Goal: Task Accomplishment & Management: Use online tool/utility

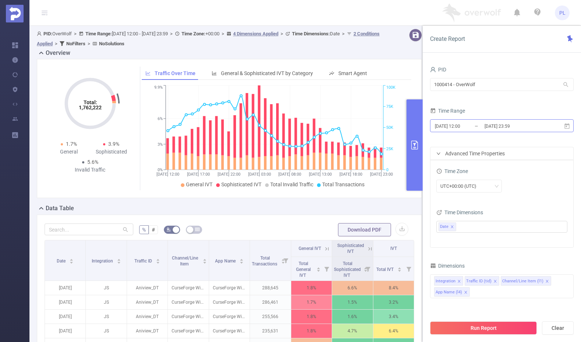
click at [482, 123] on input "[DATE] 12:00" at bounding box center [464, 126] width 60 height 10
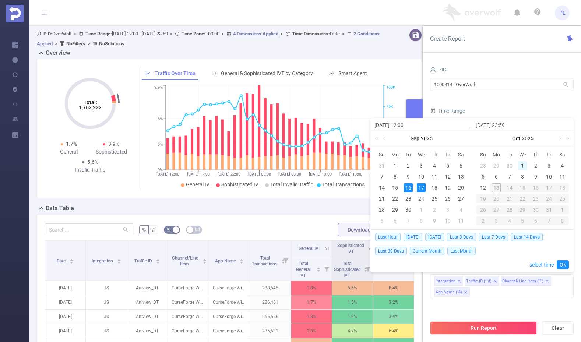
click at [523, 166] on div "1" at bounding box center [522, 165] width 9 height 9
click at [483, 187] on div "12" at bounding box center [483, 187] width 9 height 9
type input "[DATE] 12:00"
type input "[DATE] 23:59"
type input "[DATE] 12:00"
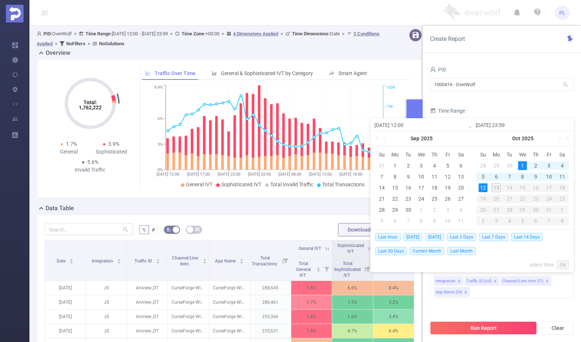
type input "[DATE] 23:59"
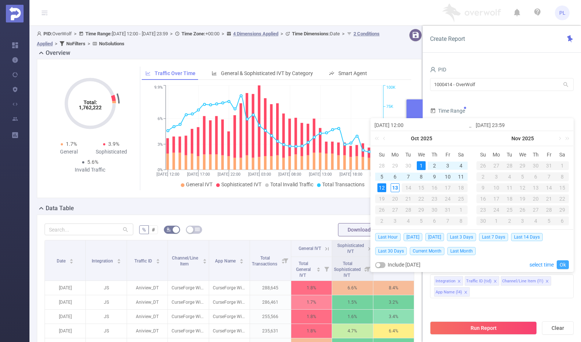
click at [562, 263] on link "Ok" at bounding box center [563, 264] width 12 height 9
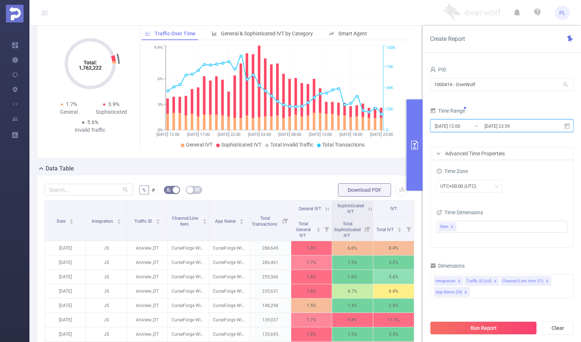
scroll to position [113, 0]
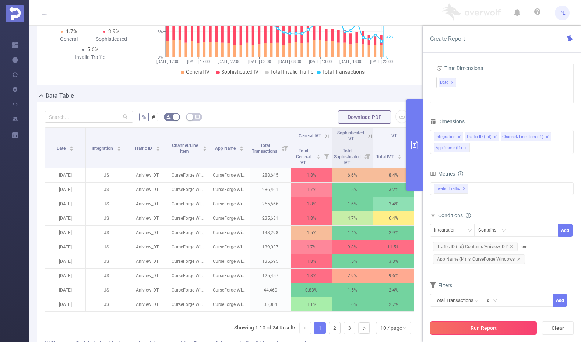
click at [492, 326] on button "Run Report" at bounding box center [483, 328] width 107 height 13
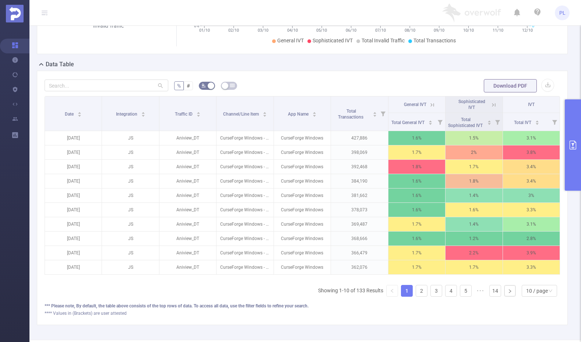
scroll to position [137, 0]
click at [487, 126] on icon "icon: caret-down" at bounding box center [489, 124] width 4 height 4
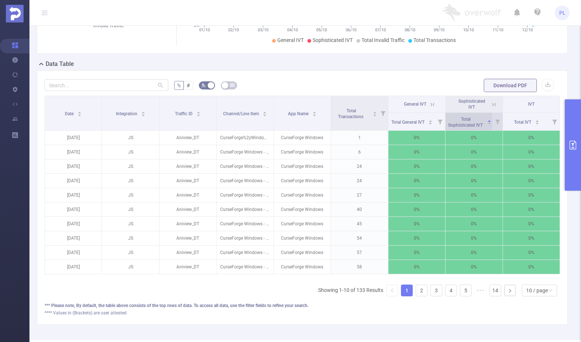
click at [487, 126] on icon "icon: caret-down" at bounding box center [489, 124] width 4 height 4
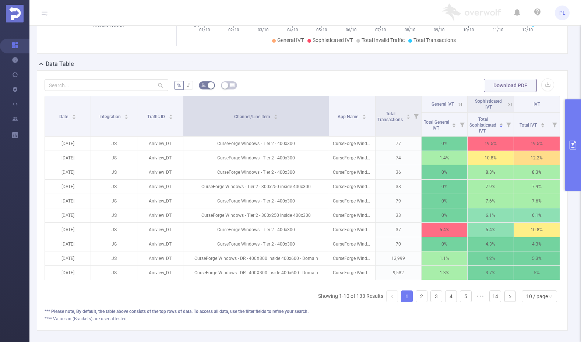
drag, startPoint x: 271, startPoint y: 115, endPoint x: 325, endPoint y: 116, distance: 54.5
click at [327, 116] on span at bounding box center [329, 116] width 4 height 40
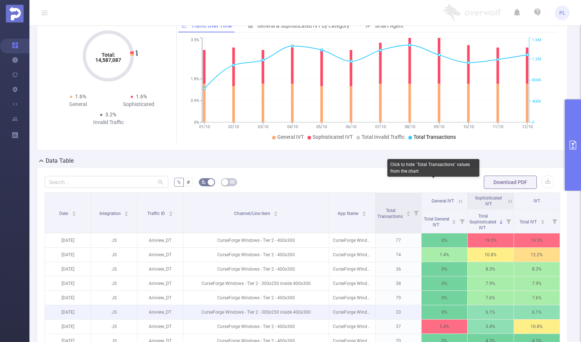
scroll to position [184, 0]
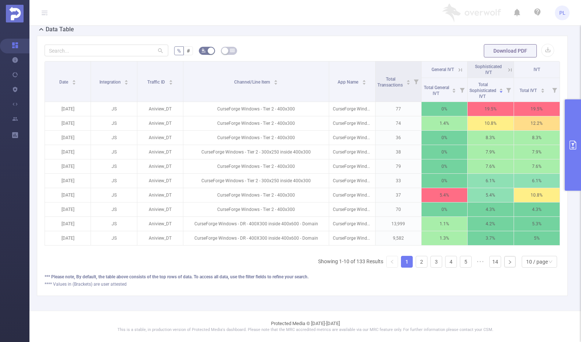
click at [507, 67] on icon at bounding box center [510, 70] width 7 height 7
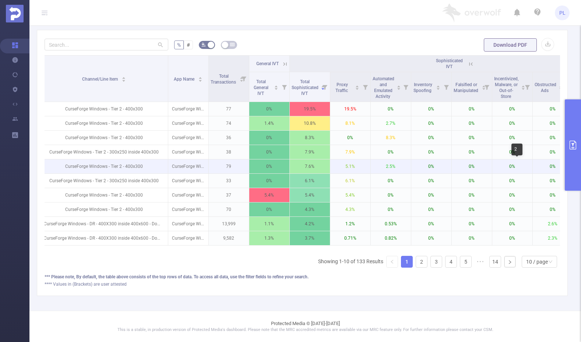
scroll to position [0, 227]
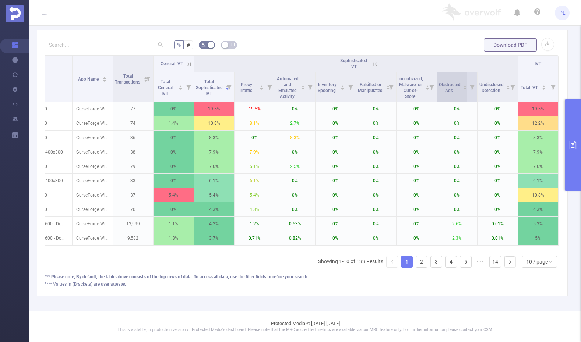
click at [464, 89] on icon "icon: caret-down" at bounding box center [465, 89] width 3 height 2
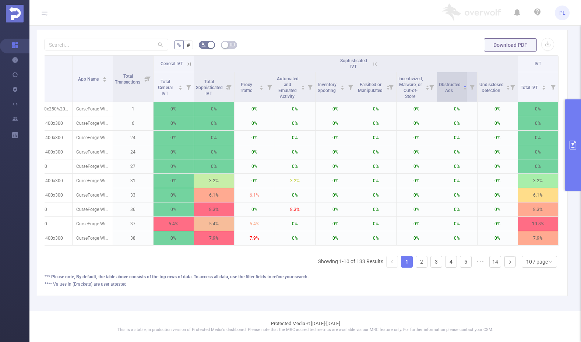
click at [464, 89] on icon "icon: caret-down" at bounding box center [465, 89] width 3 height 2
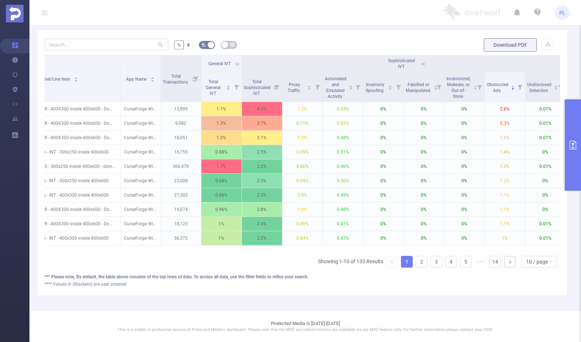
scroll to position [159, 0]
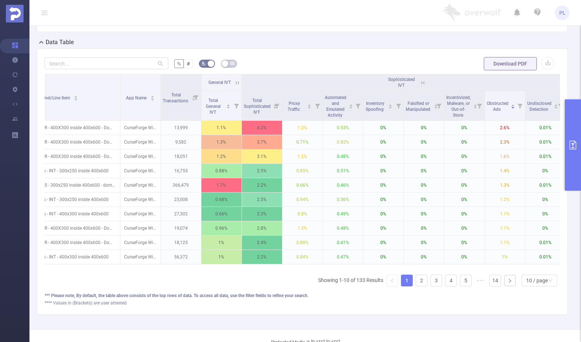
click at [575, 142] on icon "primary" at bounding box center [573, 145] width 7 height 9
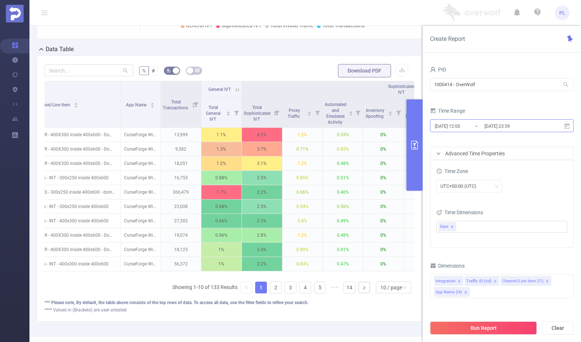
click at [482, 126] on input "[DATE] 12:00" at bounding box center [464, 126] width 60 height 10
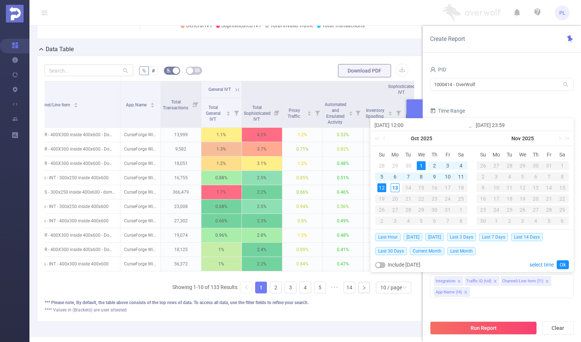
click at [382, 178] on div "5" at bounding box center [382, 176] width 9 height 9
click at [433, 178] on div "9" at bounding box center [434, 176] width 9 height 9
type input "[DATE] 12:00"
type input "[DATE] 23:59"
type input "[DATE] 12:00"
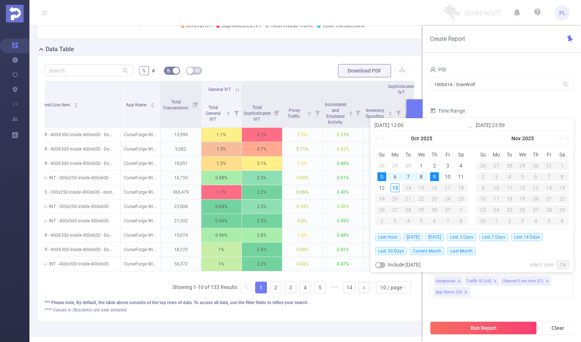
type input "[DATE] 23:59"
click at [562, 263] on link "Ok" at bounding box center [563, 264] width 12 height 9
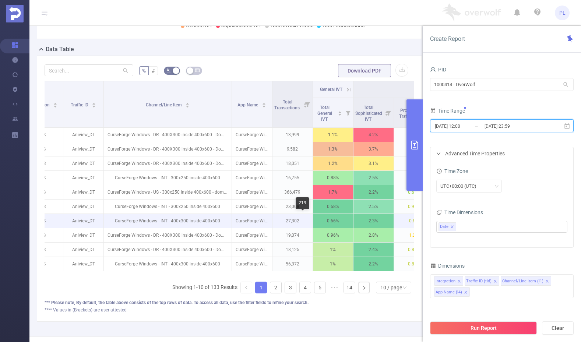
scroll to position [0, 0]
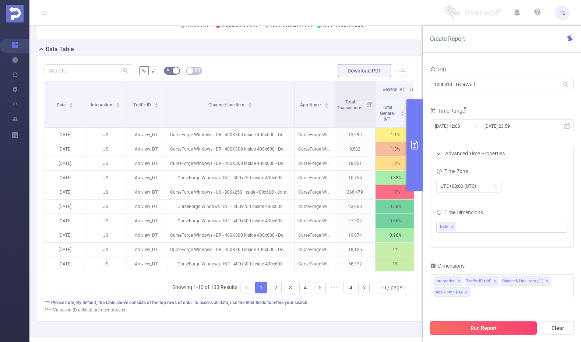
click at [460, 327] on button "Run Report" at bounding box center [483, 328] width 107 height 13
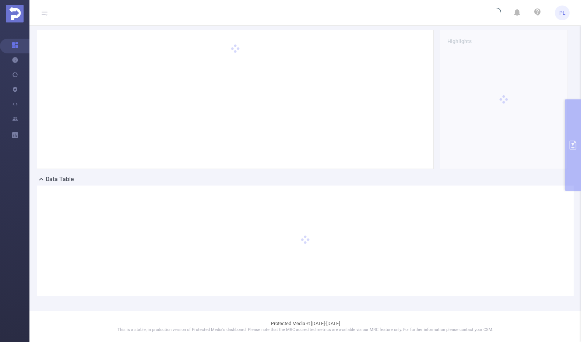
scroll to position [29, 0]
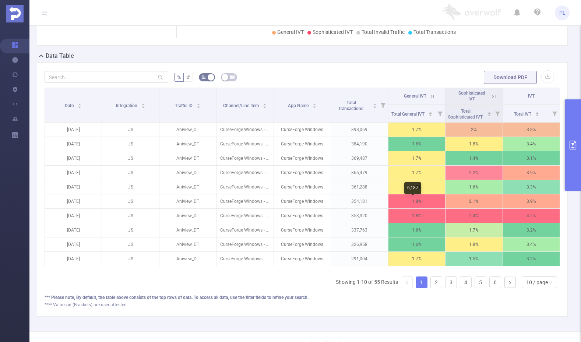
scroll to position [146, 0]
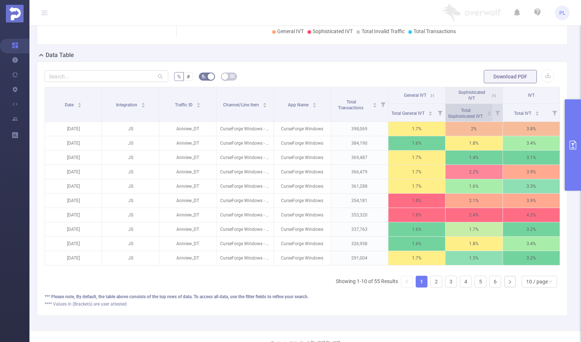
click at [487, 117] on icon "icon: caret-down" at bounding box center [489, 115] width 4 height 4
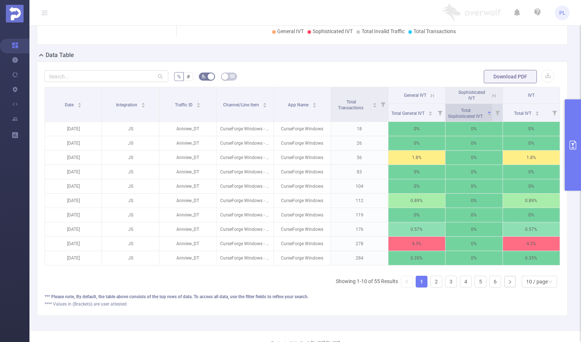
click at [488, 116] on icon "icon: caret-down" at bounding box center [489, 115] width 3 height 2
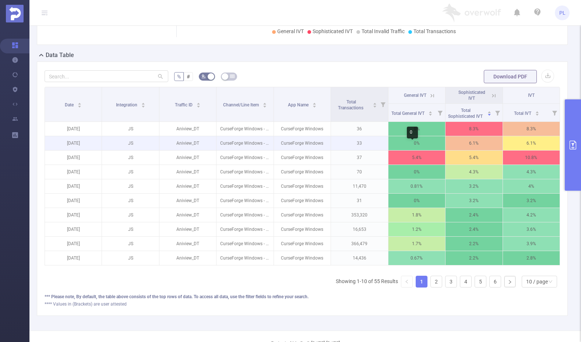
scroll to position [0, 1]
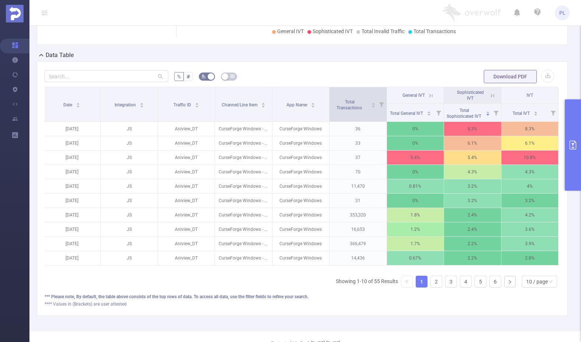
click at [379, 107] on icon at bounding box center [381, 104] width 5 height 5
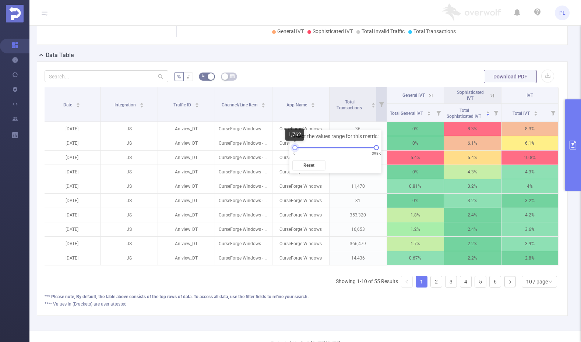
click at [293, 147] on div at bounding box center [294, 147] width 5 height 5
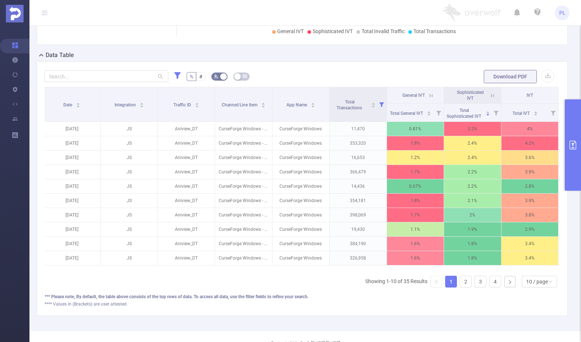
click at [365, 78] on form "% # Download PDF" at bounding box center [303, 76] width 516 height 15
click at [491, 99] on icon at bounding box center [492, 95] width 7 height 7
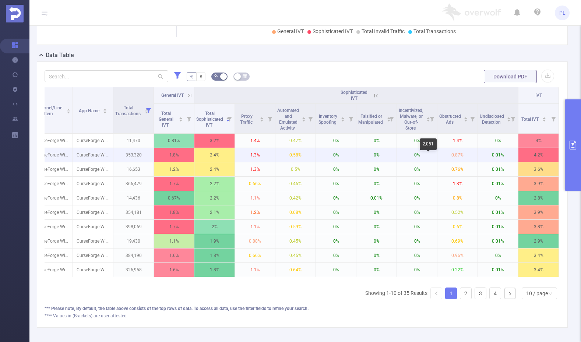
scroll to position [0, 140]
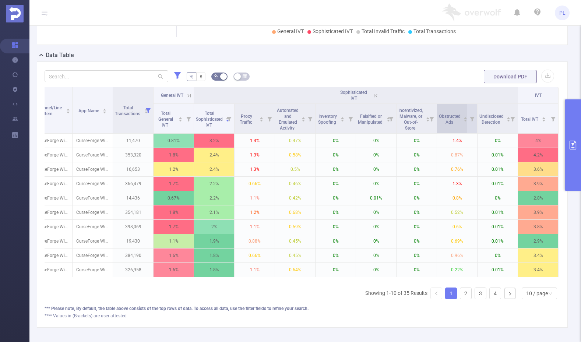
click at [463, 123] on icon "icon: caret-down" at bounding box center [465, 121] width 4 height 4
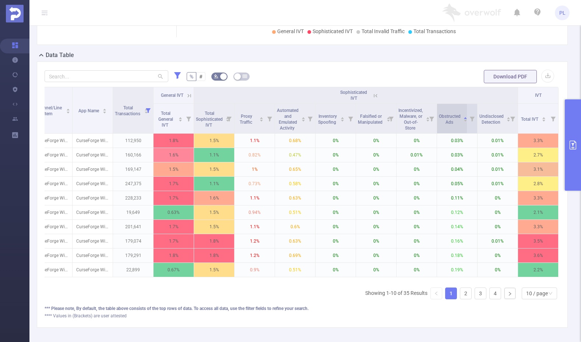
click at [463, 123] on icon "icon: caret-down" at bounding box center [465, 121] width 4 height 4
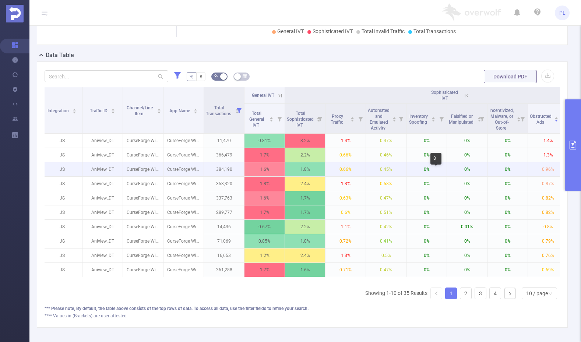
scroll to position [0, 0]
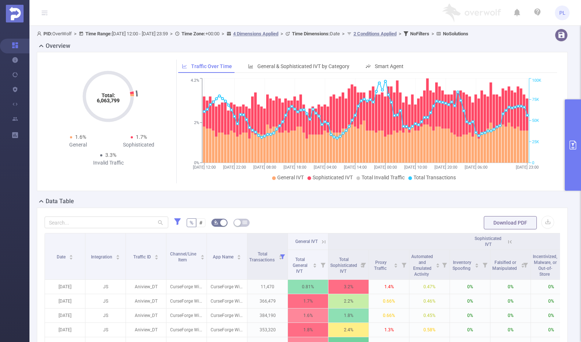
click at [576, 141] on icon "primary" at bounding box center [573, 145] width 9 height 9
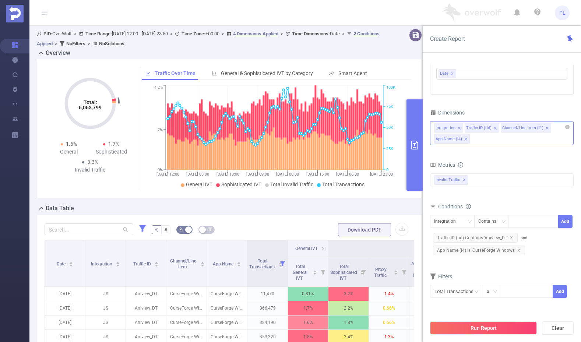
click at [545, 128] on icon "icon: close" at bounding box center [547, 128] width 4 height 4
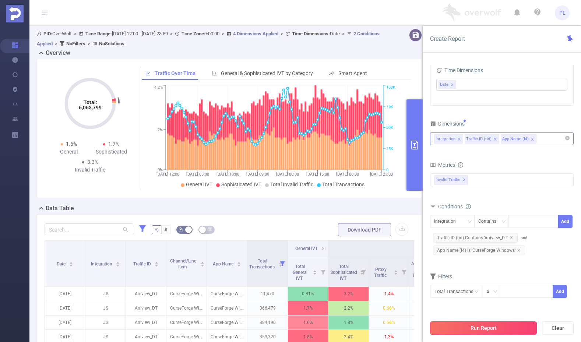
click at [482, 332] on button "Run Report" at bounding box center [483, 328] width 107 height 13
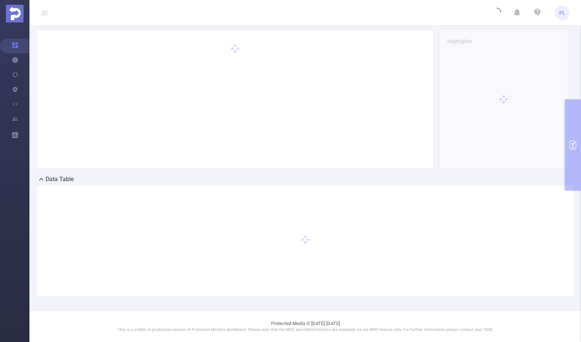
scroll to position [29, 0]
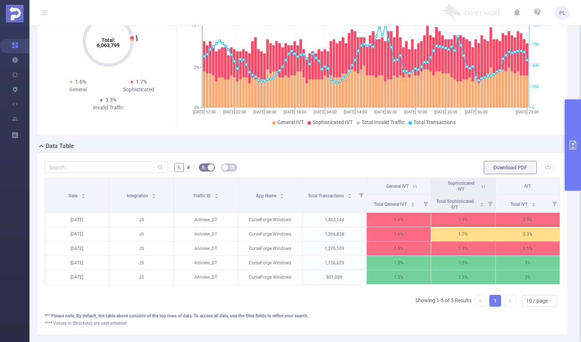
scroll to position [106, 0]
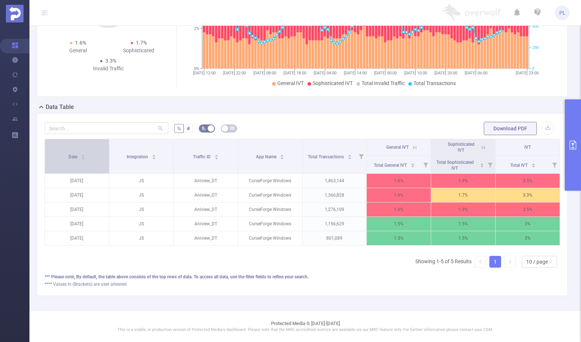
click at [81, 157] on icon "icon: caret-down" at bounding box center [83, 159] width 4 height 4
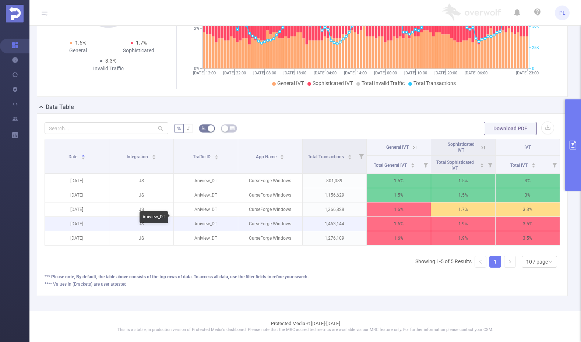
scroll to position [0, 1]
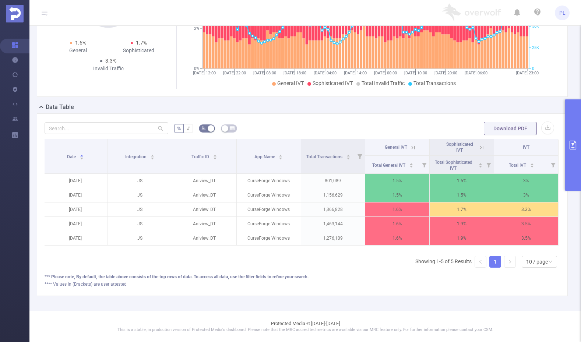
click at [478, 144] on icon at bounding box center [481, 147] width 7 height 7
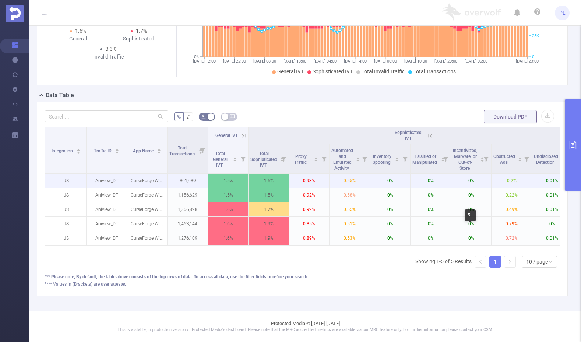
scroll to position [0, 51]
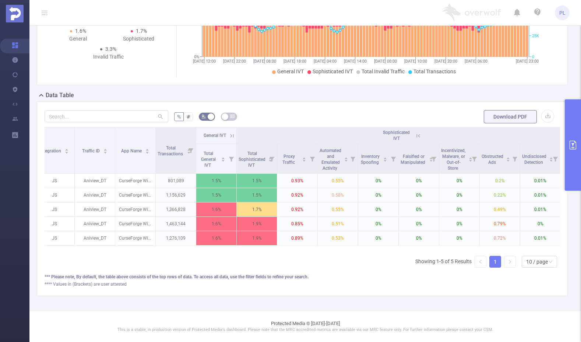
click at [568, 148] on button "primary" at bounding box center [573, 144] width 16 height 91
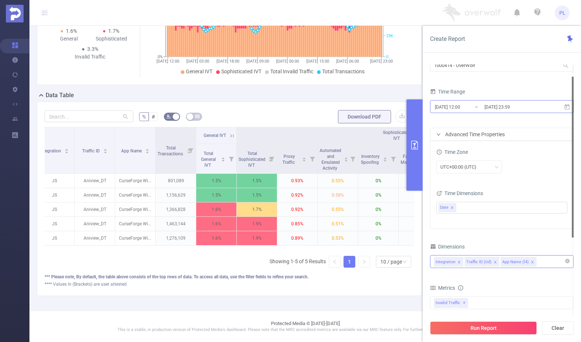
click at [463, 107] on input "[DATE] 12:00" at bounding box center [464, 107] width 60 height 10
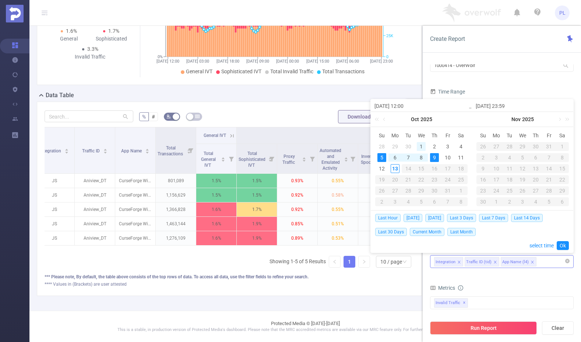
click at [422, 147] on div "1" at bounding box center [421, 146] width 9 height 9
click at [395, 168] on div "13" at bounding box center [395, 168] width 9 height 9
type input "[DATE] 12:00"
type input "[DATE] 16:00"
type input "[DATE] 12:00"
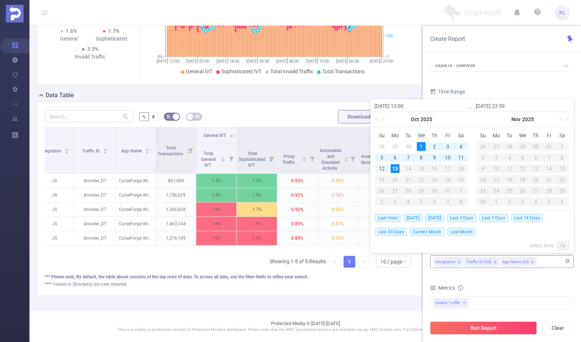
type input "[DATE] 16:00"
click at [504, 328] on button "Run Report" at bounding box center [483, 328] width 107 height 13
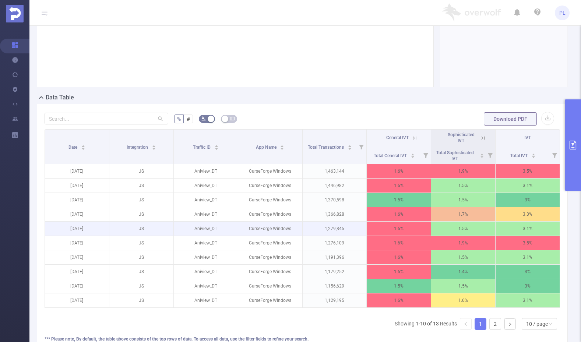
scroll to position [79, 0]
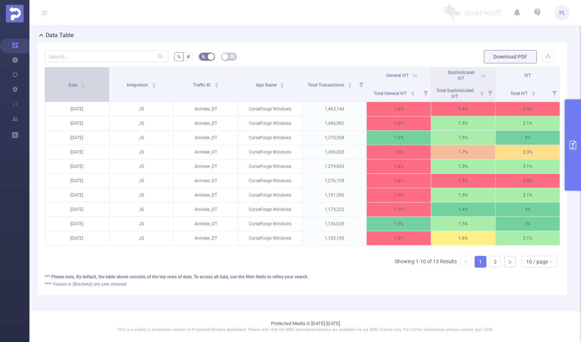
click at [84, 83] on div "Date" at bounding box center [77, 84] width 17 height 7
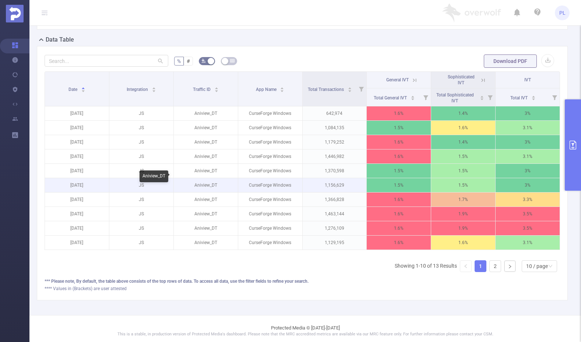
scroll to position [0, 0]
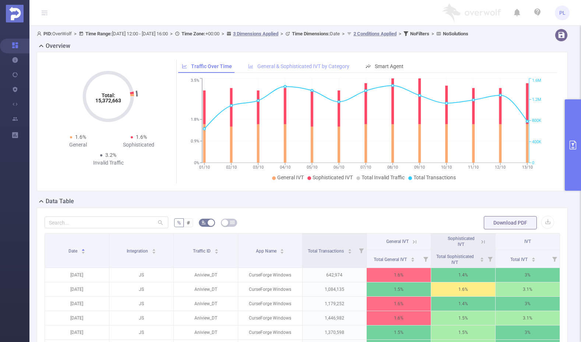
click at [268, 69] on span "General & Sophisticated IVT by Category" at bounding box center [303, 66] width 92 height 6
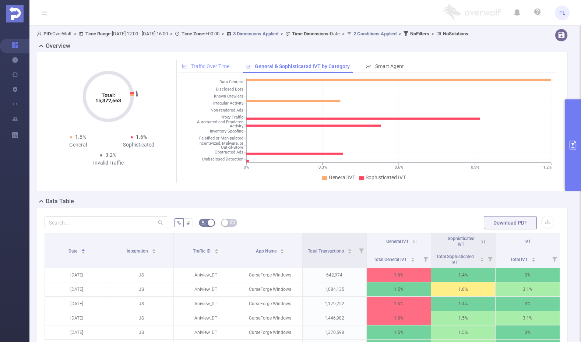
click at [206, 69] on span "Traffic Over Time" at bounding box center [210, 66] width 38 height 6
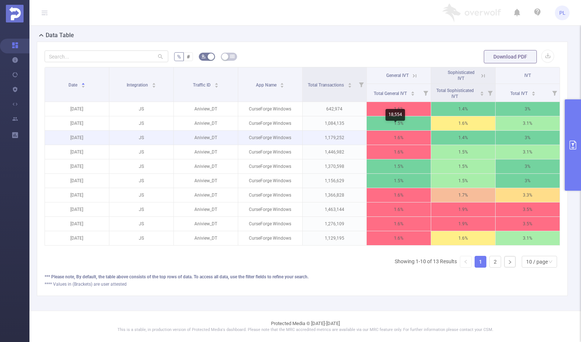
scroll to position [0, 1]
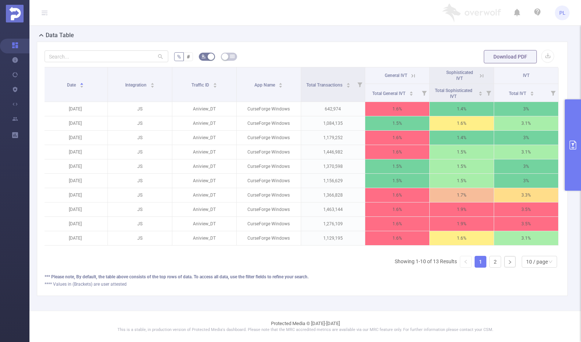
click at [478, 73] on icon at bounding box center [481, 76] width 7 height 7
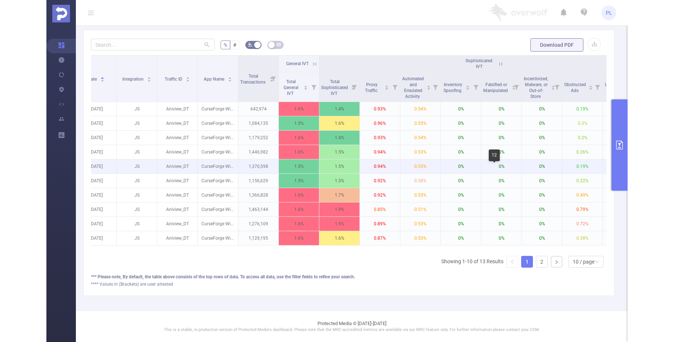
scroll to position [0, 0]
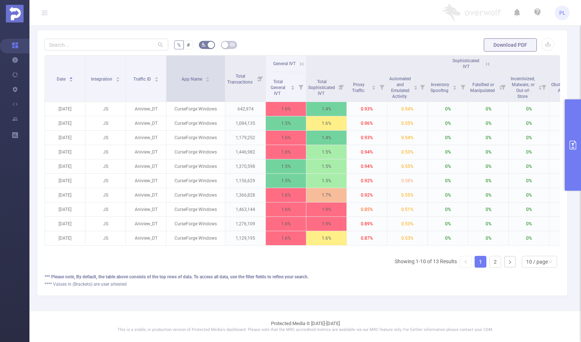
drag, startPoint x: 206, startPoint y: 73, endPoint x: 225, endPoint y: 75, distance: 18.5
click at [225, 75] on span at bounding box center [225, 79] width 4 height 46
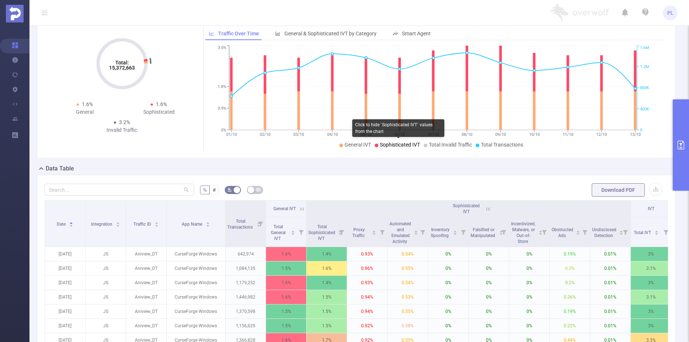
scroll to position [176, 0]
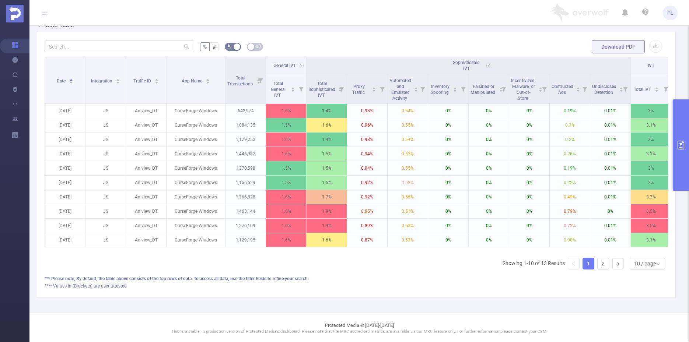
click at [581, 152] on button "primary" at bounding box center [681, 144] width 16 height 91
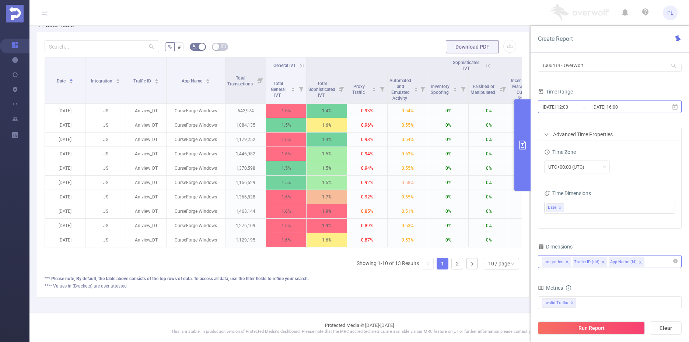
click at [581, 109] on input "[DATE] 12:00" at bounding box center [572, 107] width 60 height 10
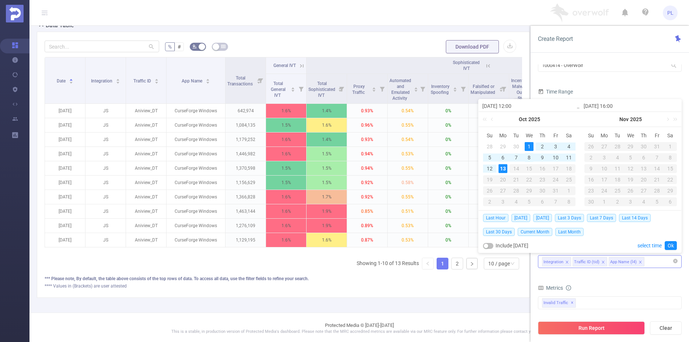
click at [528, 158] on div "8" at bounding box center [528, 157] width 9 height 9
click at [544, 158] on div "9" at bounding box center [542, 157] width 9 height 9
type input "[DATE] 12:00"
type input "[DATE] 16:00"
type input "[DATE] 12:00"
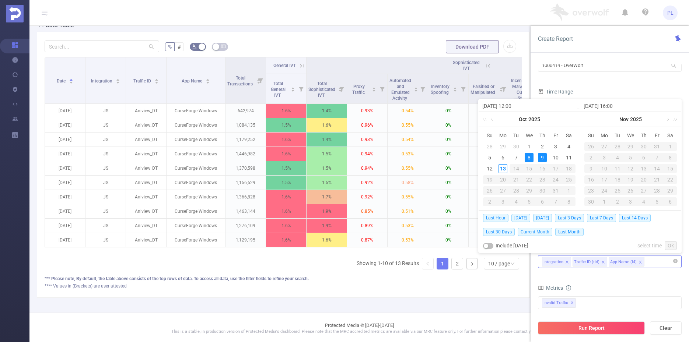
type input "[DATE] 16:00"
click at [581, 244] on link "Ok" at bounding box center [670, 245] width 12 height 9
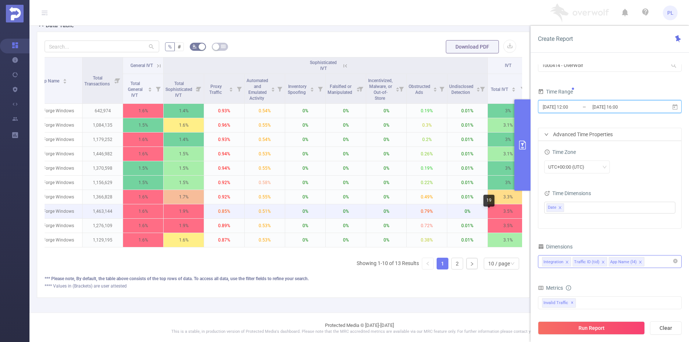
scroll to position [0, 156]
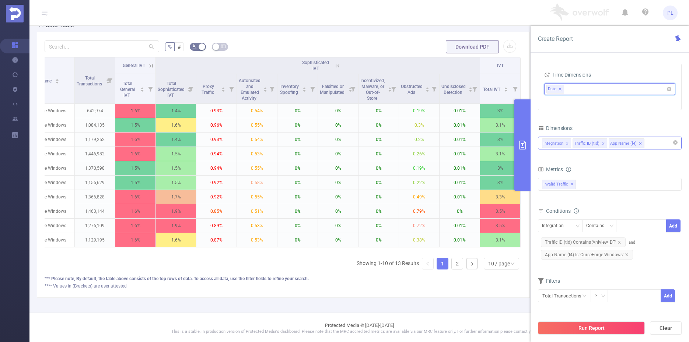
click at [559, 88] on icon "icon: close" at bounding box center [560, 89] width 4 height 4
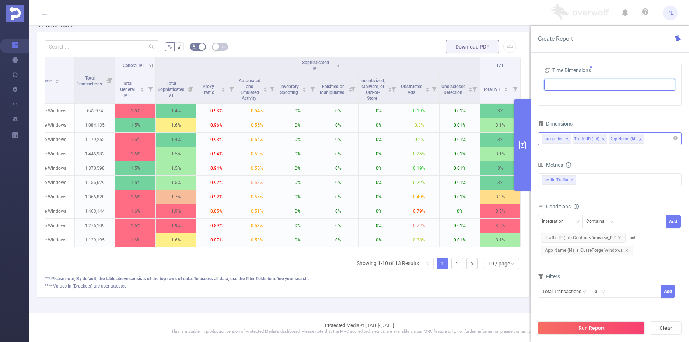
click at [581, 140] on div "Integration Traffic ID (tid) App Name (l4)" at bounding box center [610, 139] width 136 height 12
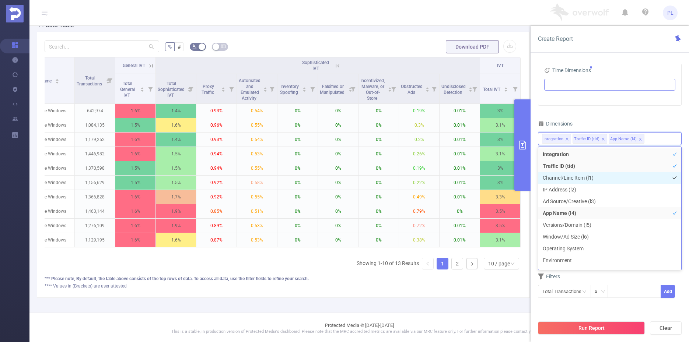
click at [581, 178] on li "Channel/Line Item (l1)" at bounding box center [609, 178] width 143 height 12
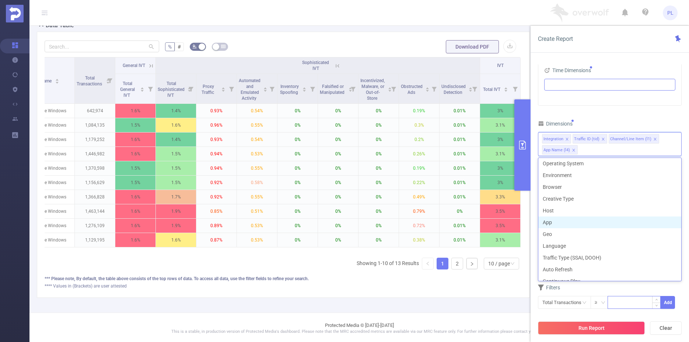
scroll to position [104, 0]
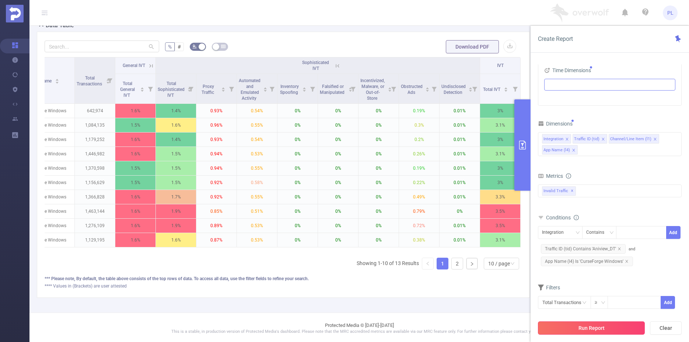
click at [581, 327] on button "Run Report" at bounding box center [591, 328] width 107 height 13
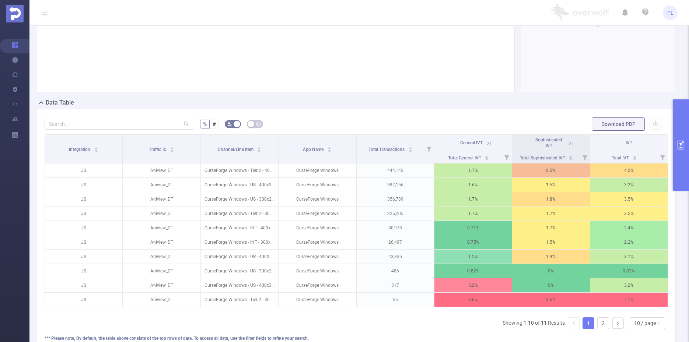
scroll to position [140, 0]
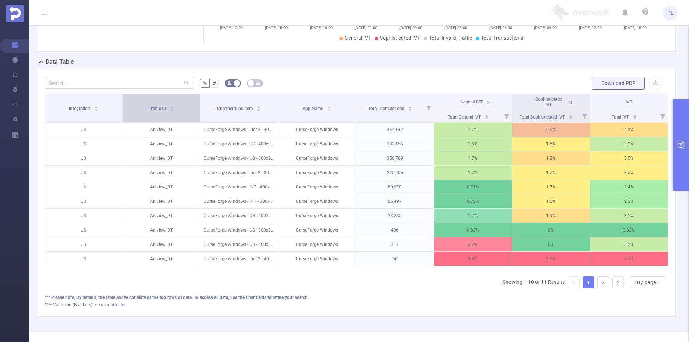
drag, startPoint x: 199, startPoint y: 104, endPoint x: 152, endPoint y: 102, distance: 46.4
click at [152, 102] on th "Traffic ID" at bounding box center [161, 108] width 77 height 29
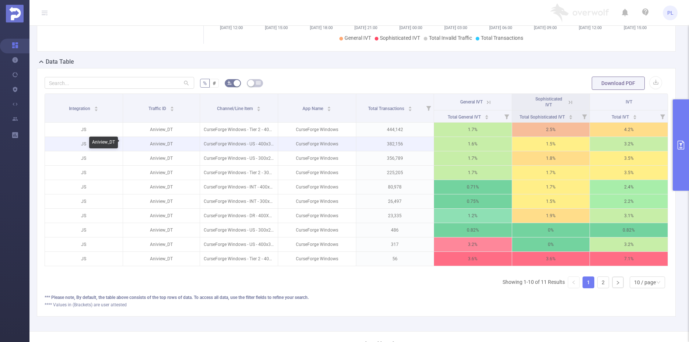
scroll to position [0, 1]
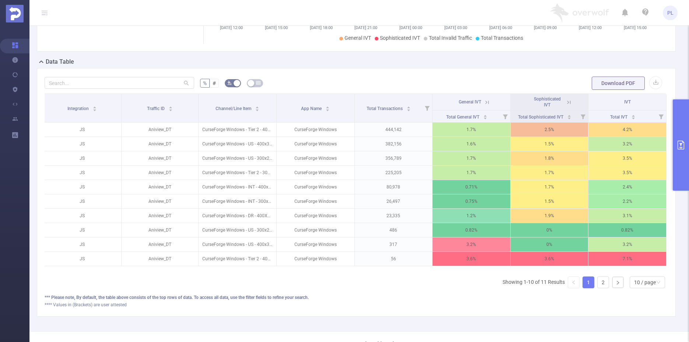
click at [565, 101] on icon at bounding box center [568, 102] width 7 height 7
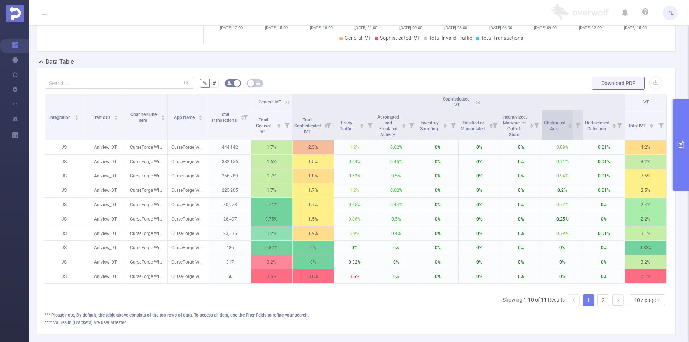
click at [568, 129] on icon "icon: caret-down" at bounding box center [570, 127] width 4 height 4
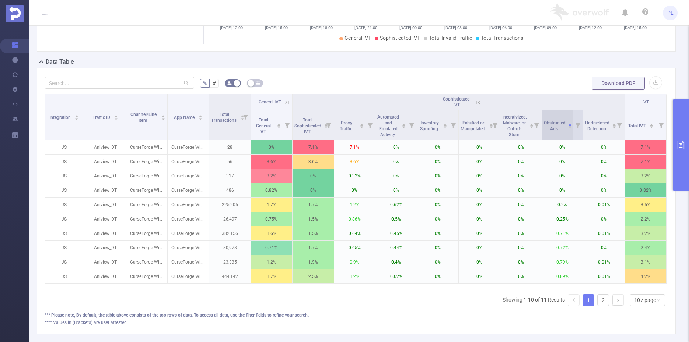
click at [568, 128] on icon "icon: caret-down" at bounding box center [570, 127] width 4 height 4
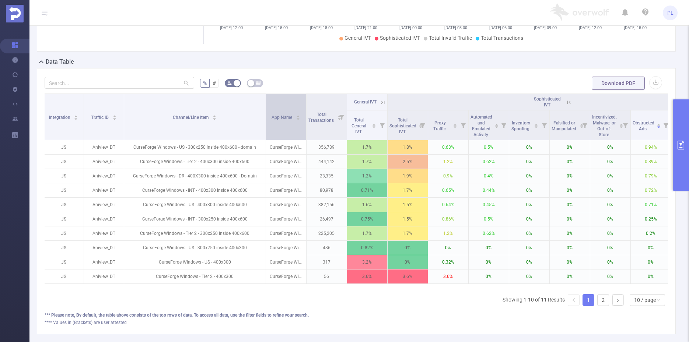
drag, startPoint x: 166, startPoint y: 104, endPoint x: 266, endPoint y: 112, distance: 100.1
click at [266, 110] on tr "Integration Traffic ID Channel/Line Item App Name Total Transactions General IV…" at bounding box center [397, 102] width 709 height 17
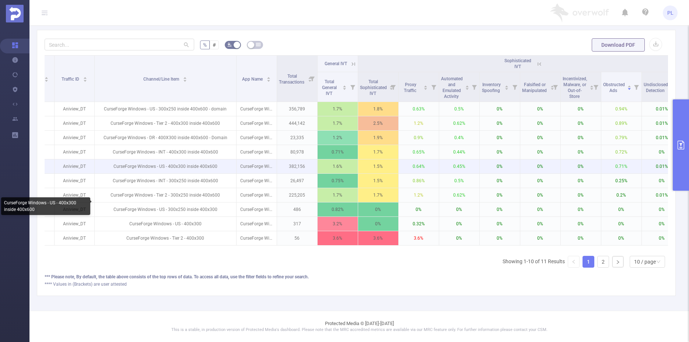
scroll to position [183, 0]
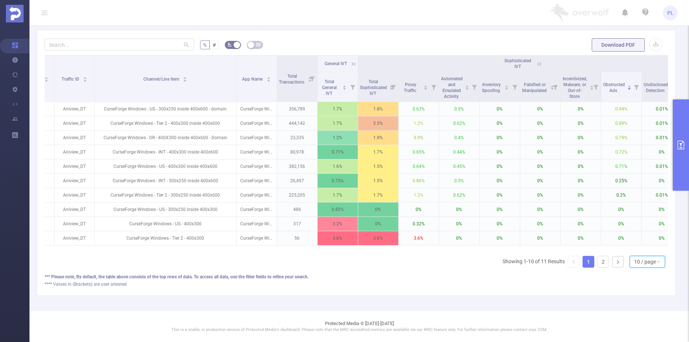
click at [581, 265] on div "10 / page" at bounding box center [645, 261] width 22 height 11
click at [581, 226] on li "30 / page" at bounding box center [641, 231] width 35 height 12
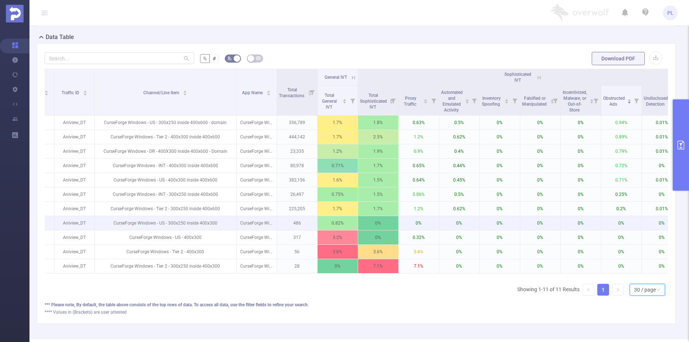
scroll to position [162, 0]
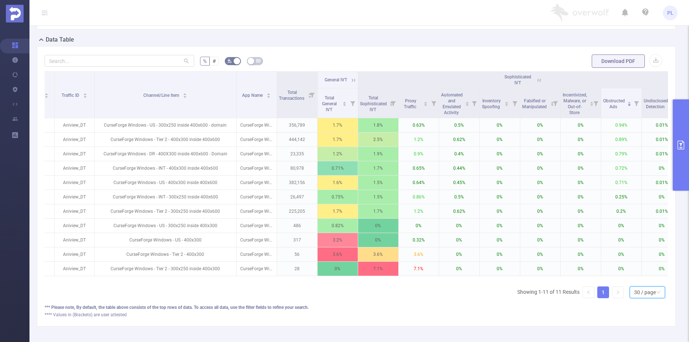
click at [581, 144] on icon "primary" at bounding box center [680, 145] width 9 height 9
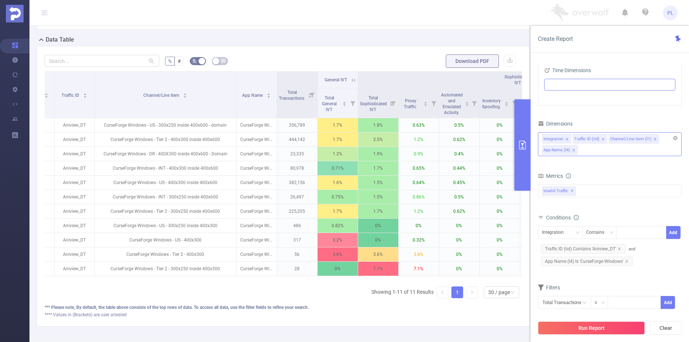
click at [581, 151] on div "Integration Traffic ID (tid) Channel/Line Item (l1) App Name (l4)" at bounding box center [610, 144] width 144 height 24
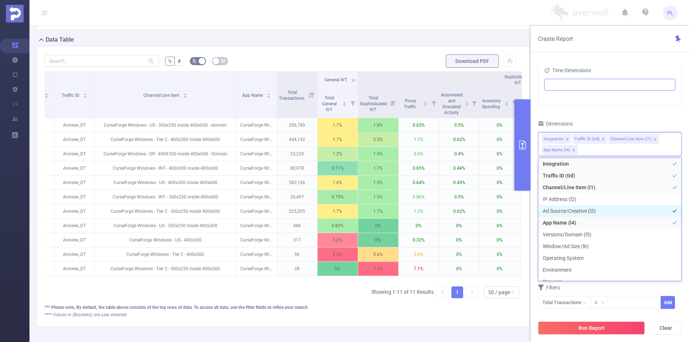
click at [581, 211] on li "Ad Source/Creative (l3)" at bounding box center [609, 211] width 143 height 12
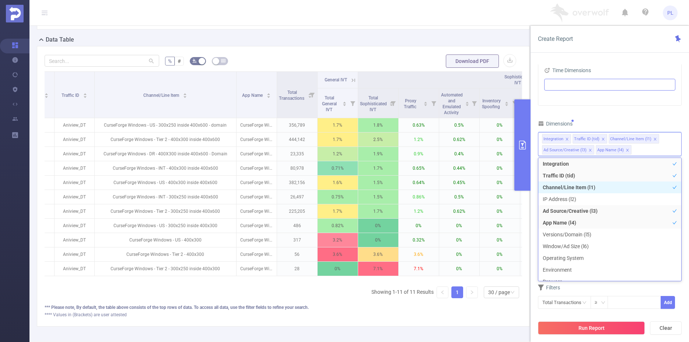
click at [581, 187] on li "Channel/Line Item (l1)" at bounding box center [609, 188] width 143 height 12
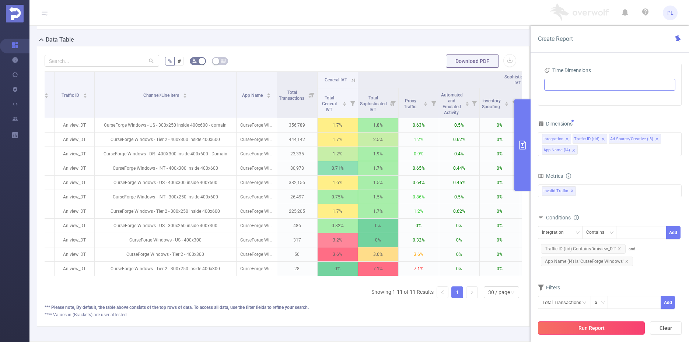
click at [581, 327] on button "Run Report" at bounding box center [591, 328] width 107 height 13
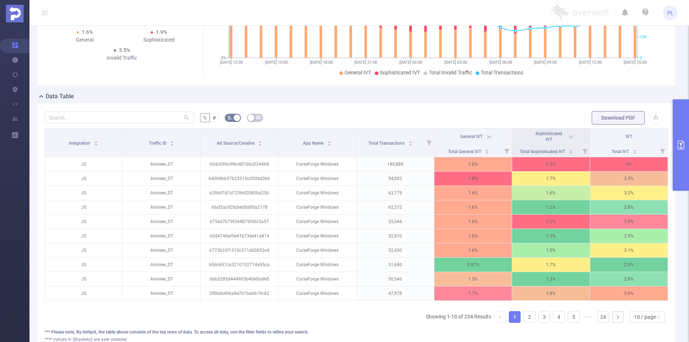
scroll to position [143, 0]
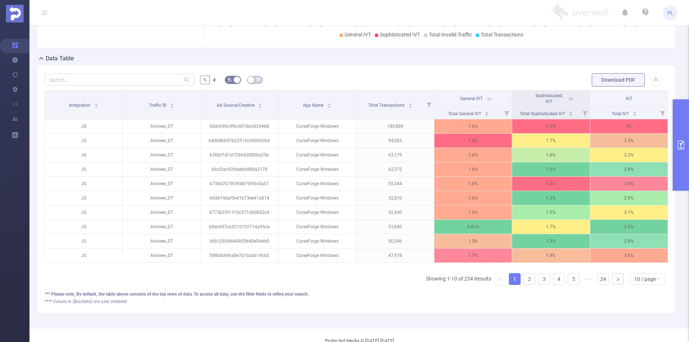
click at [567, 99] on icon at bounding box center [570, 99] width 7 height 7
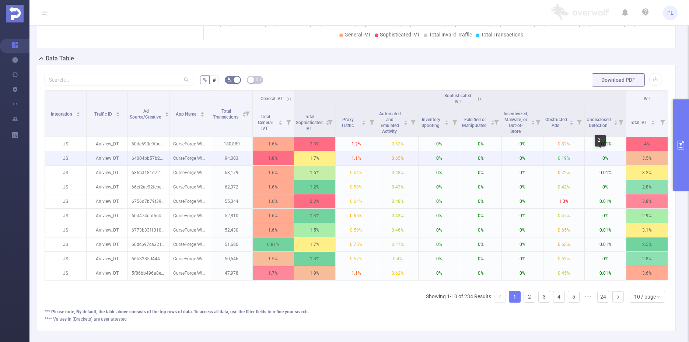
scroll to position [0, 1]
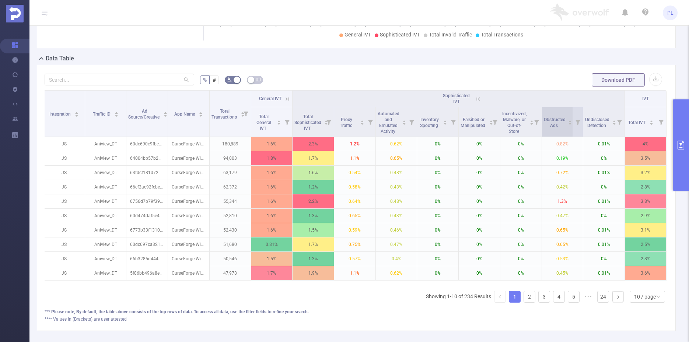
click at [569, 124] on icon "icon: caret-down" at bounding box center [570, 124] width 3 height 2
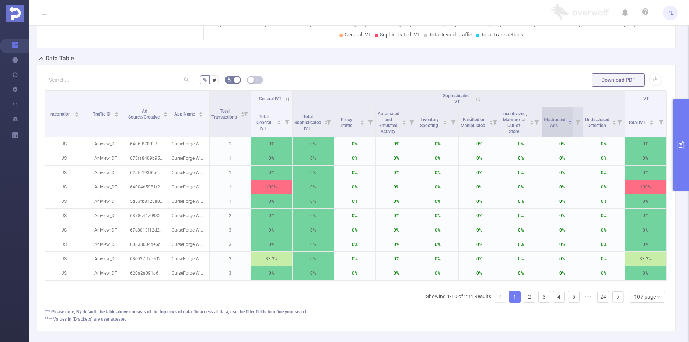
click at [569, 124] on icon "icon: caret-down" at bounding box center [570, 124] width 3 height 2
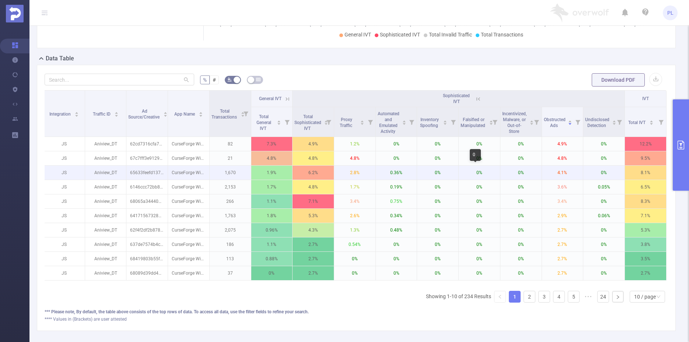
scroll to position [0, 0]
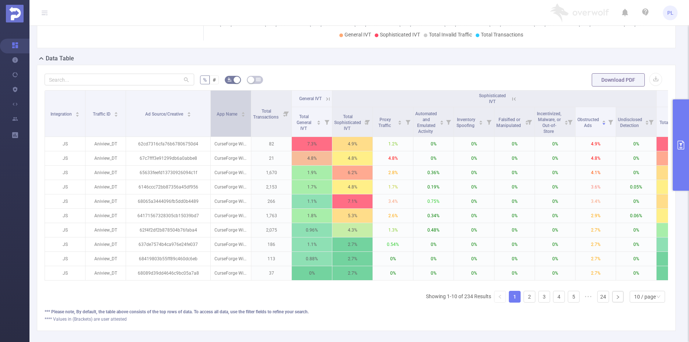
drag, startPoint x: 168, startPoint y: 98, endPoint x: 211, endPoint y: 97, distance: 43.1
click at [211, 97] on tr "Integration Traffic ID Ad Source/Creative App Name Total Transactions General I…" at bounding box center [371, 99] width 652 height 17
click at [581, 147] on icon "primary" at bounding box center [680, 145] width 9 height 9
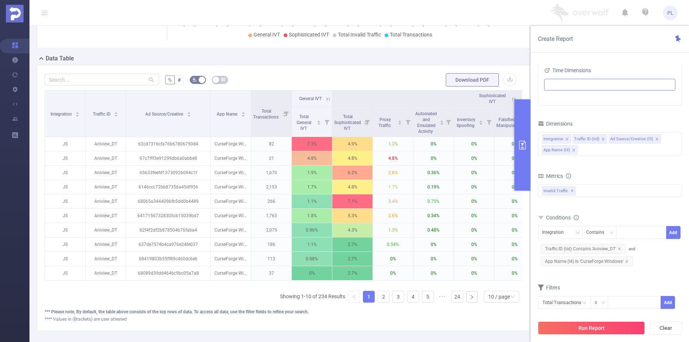
click at [581, 139] on icon "icon: close" at bounding box center [657, 139] width 4 height 4
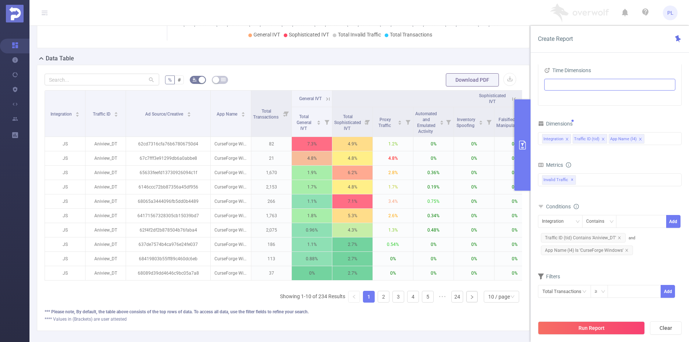
click at [581, 147] on div "Integration Traffic ID (tid) App Name (l4)" at bounding box center [610, 139] width 144 height 17
click at [581, 138] on div "Integration Traffic ID (tid) App Name (l4)" at bounding box center [610, 139] width 136 height 12
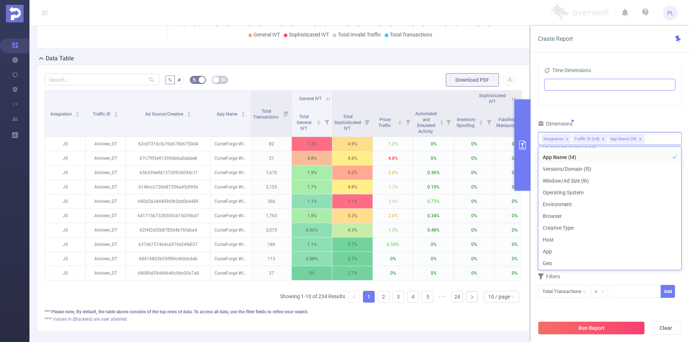
scroll to position [57, 0]
click at [581, 178] on li "Window/Ad Size (l6)" at bounding box center [609, 180] width 143 height 12
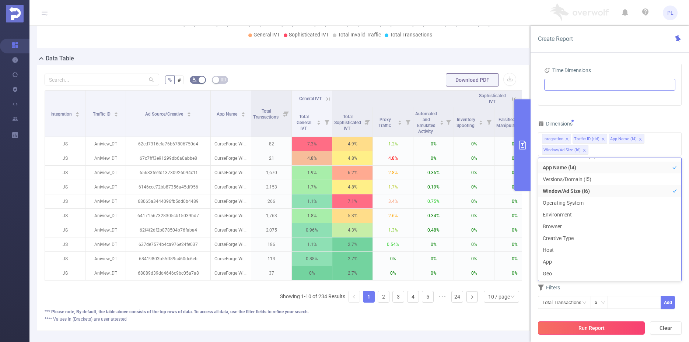
click at [581, 327] on button "Run Report" at bounding box center [591, 328] width 107 height 13
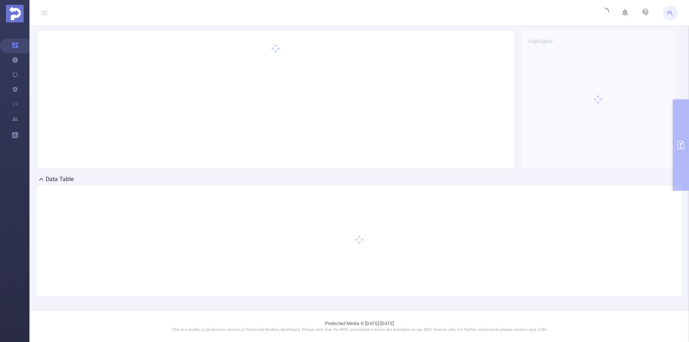
scroll to position [22, 0]
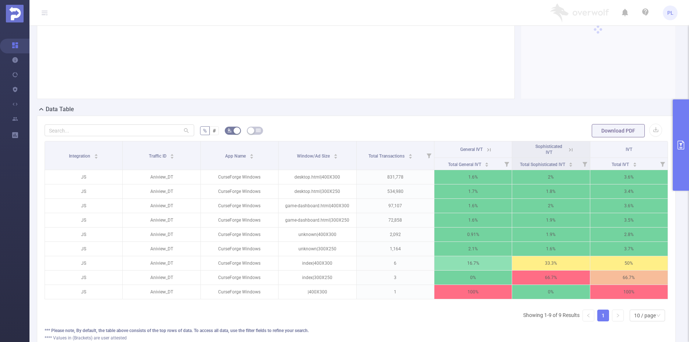
scroll to position [116, 0]
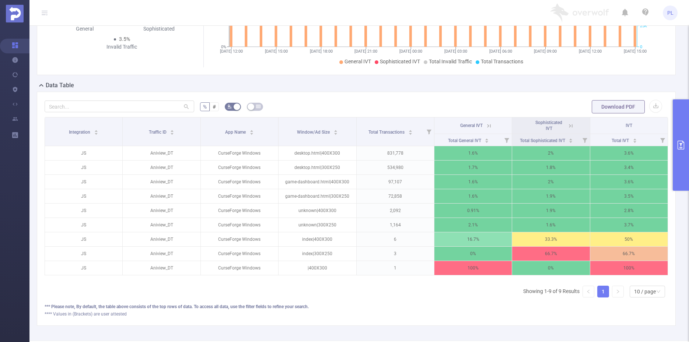
click at [567, 126] on icon at bounding box center [570, 126] width 7 height 7
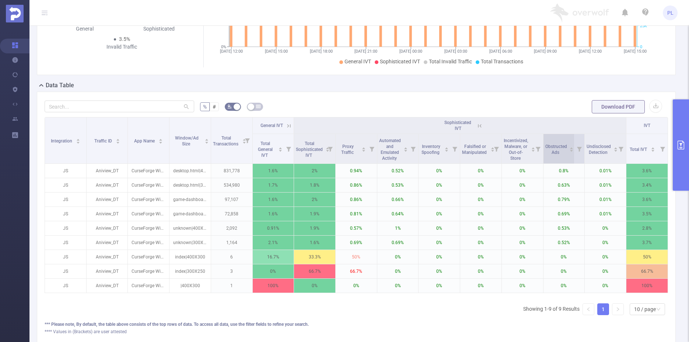
click at [569, 152] on icon "icon: caret-down" at bounding box center [571, 151] width 4 height 4
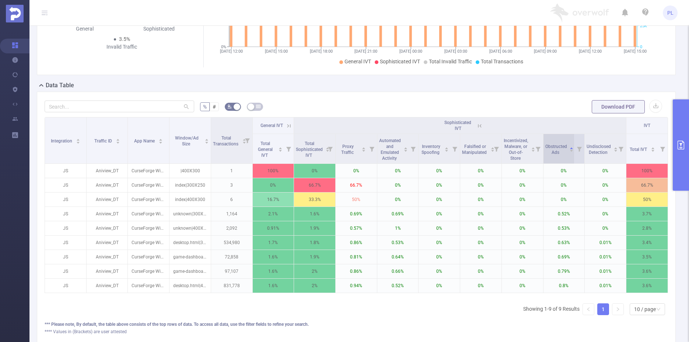
click at [569, 151] on icon "icon: caret-down" at bounding box center [571, 151] width 4 height 4
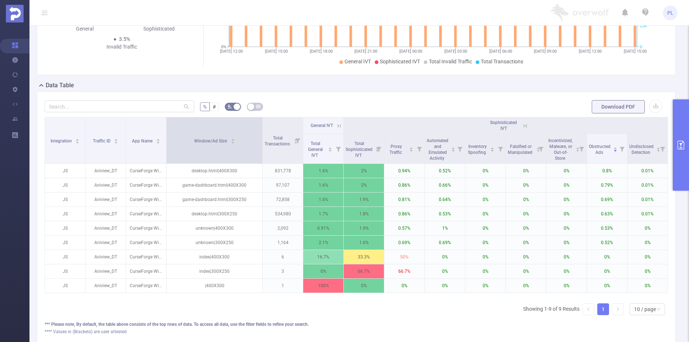
drag, startPoint x: 208, startPoint y: 125, endPoint x: 261, endPoint y: 127, distance: 53.8
click at [261, 127] on span at bounding box center [262, 140] width 4 height 46
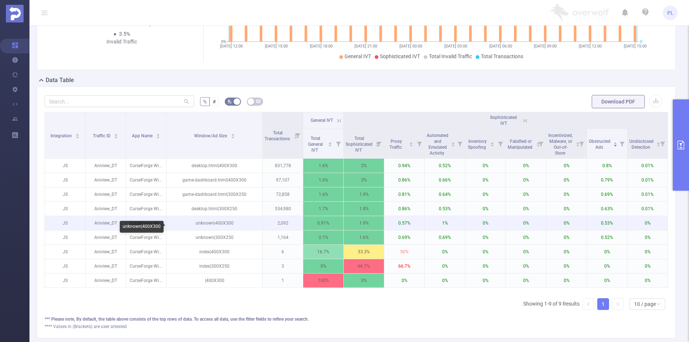
scroll to position [122, 0]
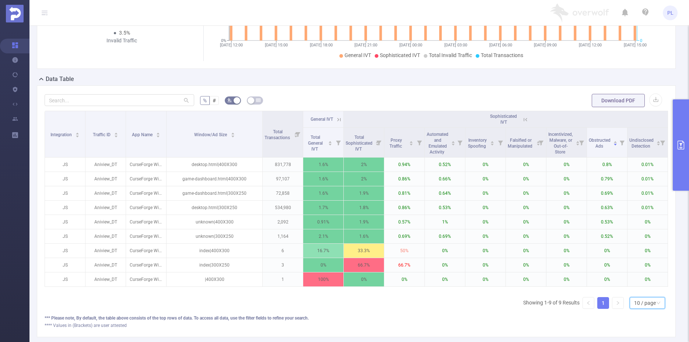
click at [581, 306] on div "10 / page" at bounding box center [645, 303] width 22 height 11
click at [581, 270] on li "30 / page" at bounding box center [641, 272] width 35 height 12
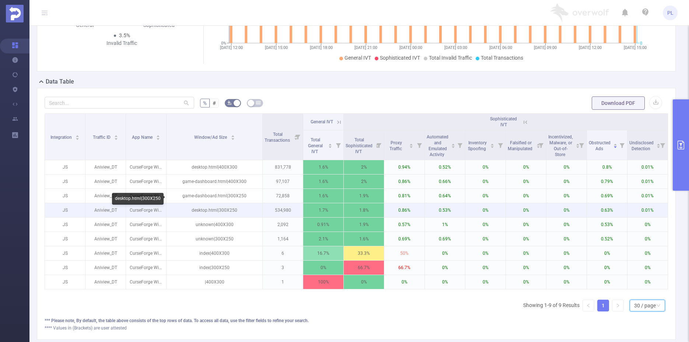
scroll to position [119, 0]
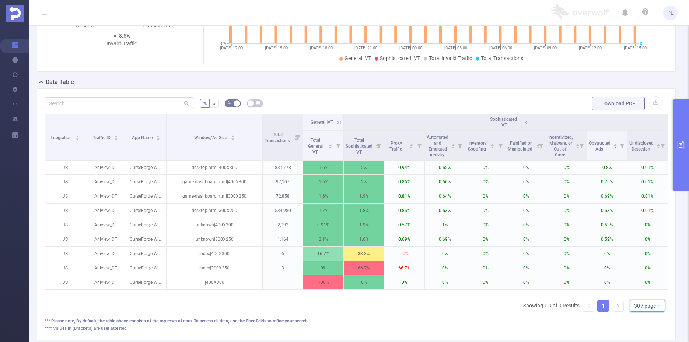
click at [581, 144] on icon "primary" at bounding box center [680, 145] width 9 height 9
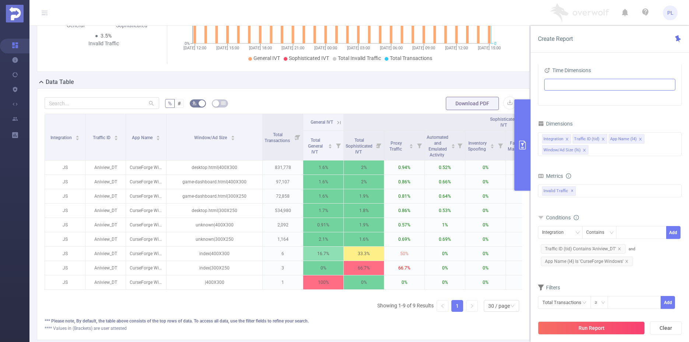
click at [581, 151] on icon "icon: close" at bounding box center [584, 150] width 4 height 4
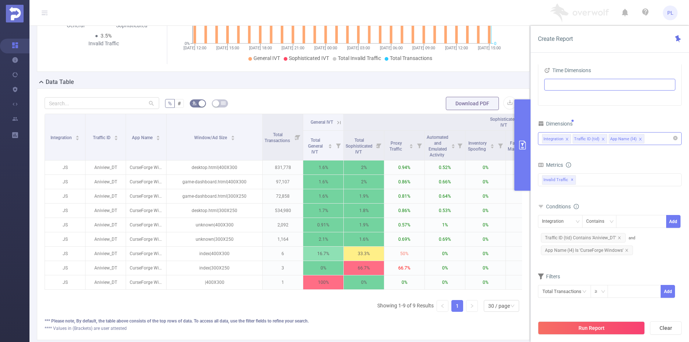
click at [581, 141] on div "Integration Traffic ID (tid) App Name (l4)" at bounding box center [610, 139] width 136 height 12
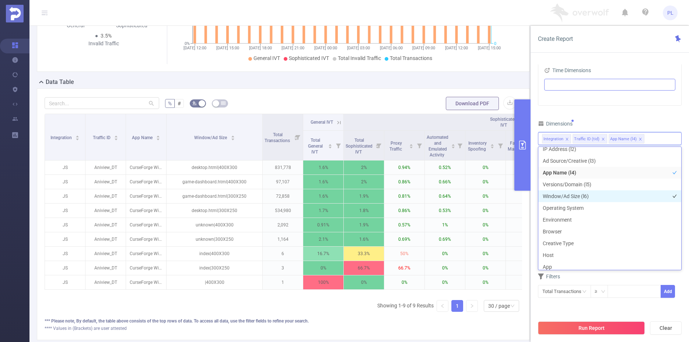
scroll to position [42, 0]
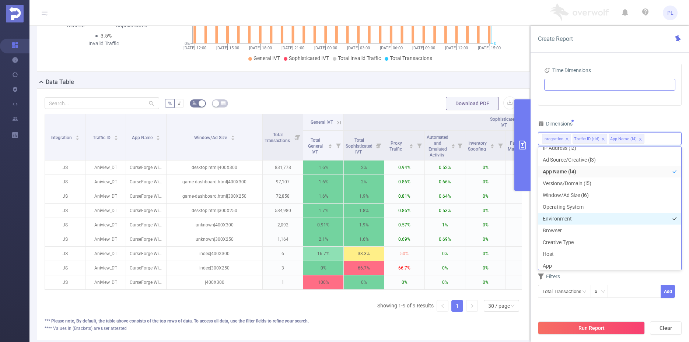
click at [581, 217] on li "Environment" at bounding box center [609, 219] width 143 height 12
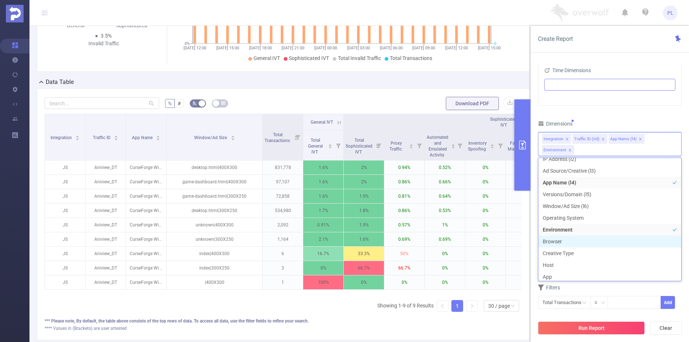
scroll to position [43, 0]
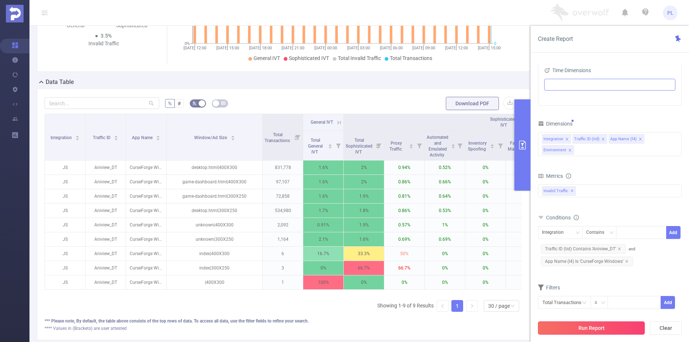
click at [581, 327] on button "Run Report" at bounding box center [591, 328] width 107 height 13
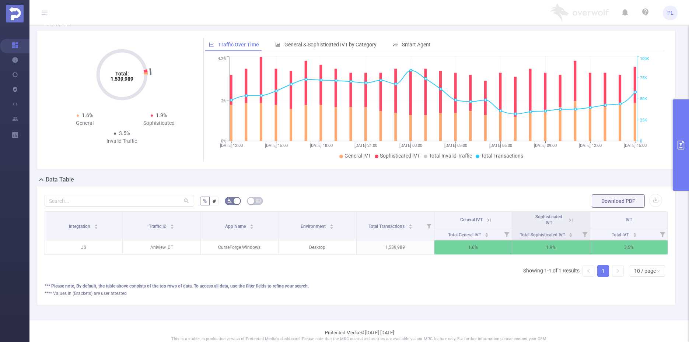
click at [581, 143] on icon "primary" at bounding box center [680, 145] width 9 height 9
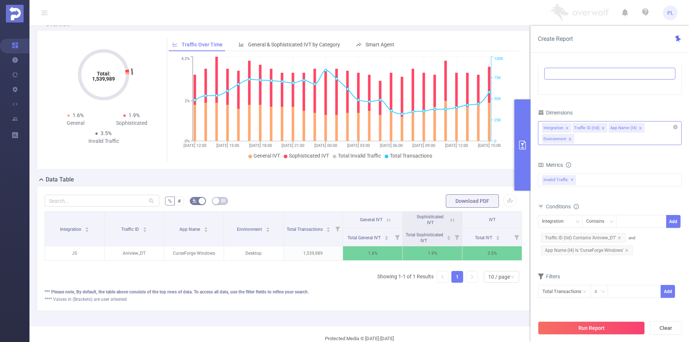
click at [581, 134] on div "Integration Traffic ID (tid) App Name (l4) Environment" at bounding box center [610, 133] width 144 height 24
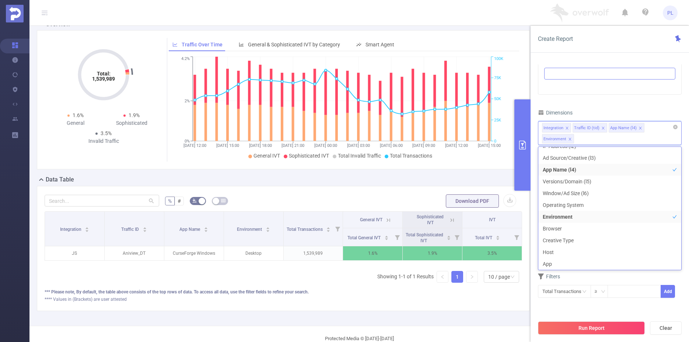
scroll to position [1, 0]
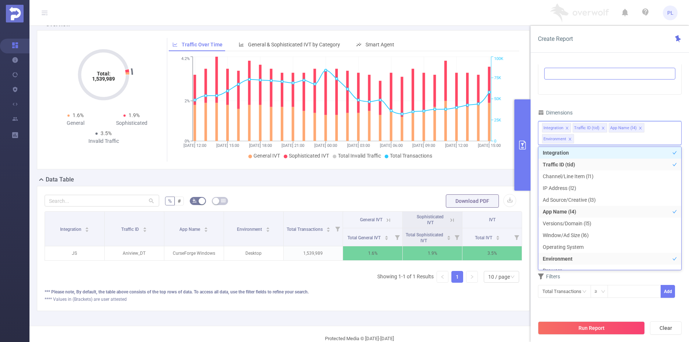
click at [572, 137] on icon "icon: close" at bounding box center [570, 139] width 4 height 4
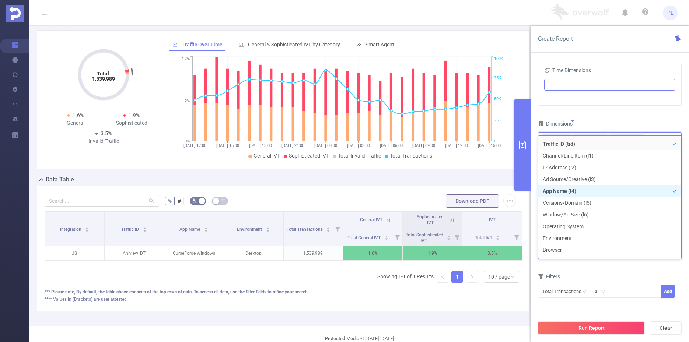
scroll to position [17, 0]
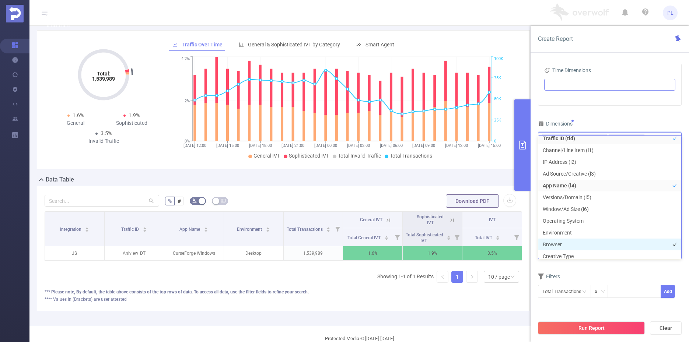
click at [558, 245] on li "Browser" at bounding box center [609, 245] width 143 height 12
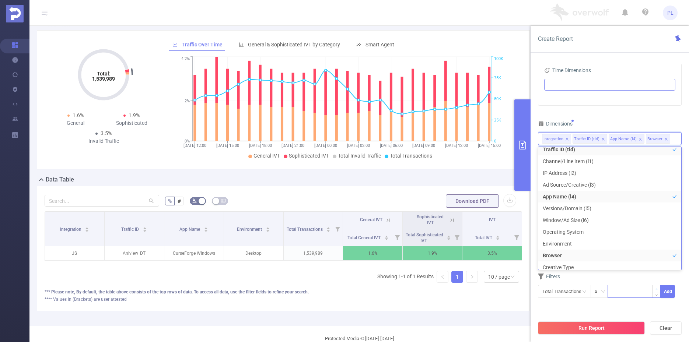
scroll to position [20, 0]
click at [581, 326] on button "Run Report" at bounding box center [591, 328] width 107 height 13
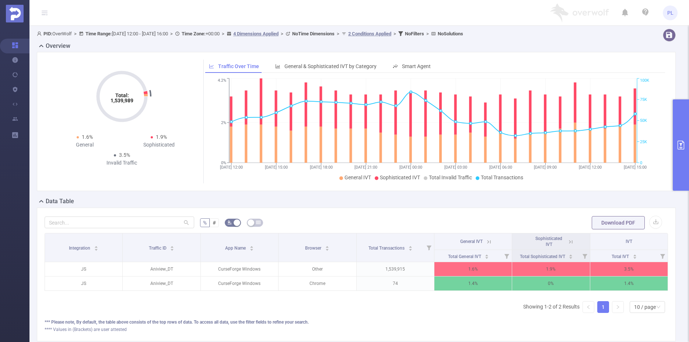
click at [581, 148] on icon "primary" at bounding box center [680, 145] width 9 height 9
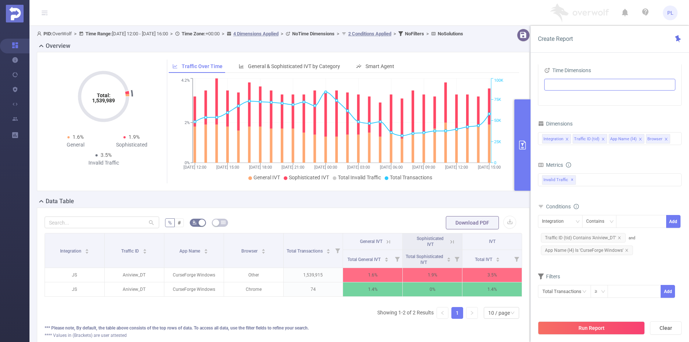
click at [581, 141] on input at bounding box center [673, 139] width 4 height 10
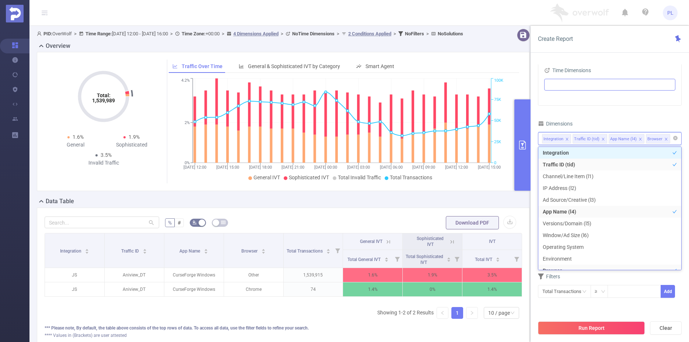
click at [581, 140] on icon "icon: close" at bounding box center [666, 139] width 4 height 4
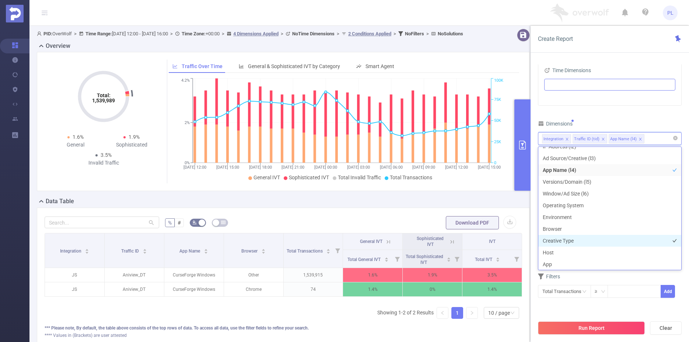
scroll to position [43, 0]
click at [575, 239] on li "Creative Type" at bounding box center [609, 241] width 143 height 12
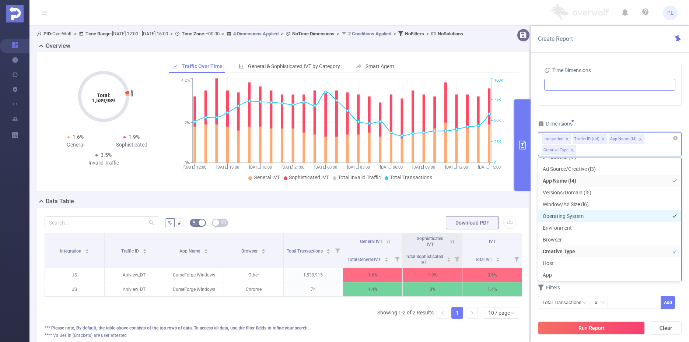
click at [574, 218] on li "Operating System" at bounding box center [609, 216] width 143 height 12
click at [581, 328] on button "Run Report" at bounding box center [591, 328] width 107 height 13
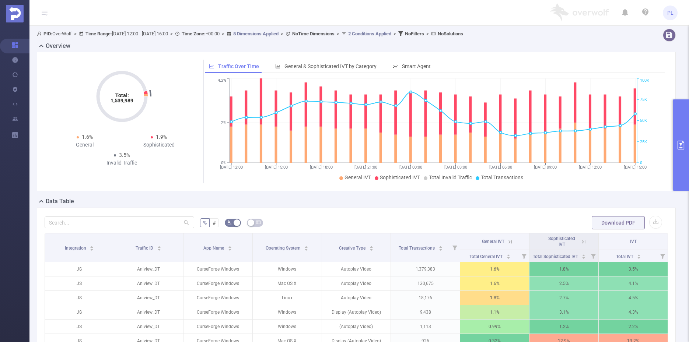
scroll to position [151, 0]
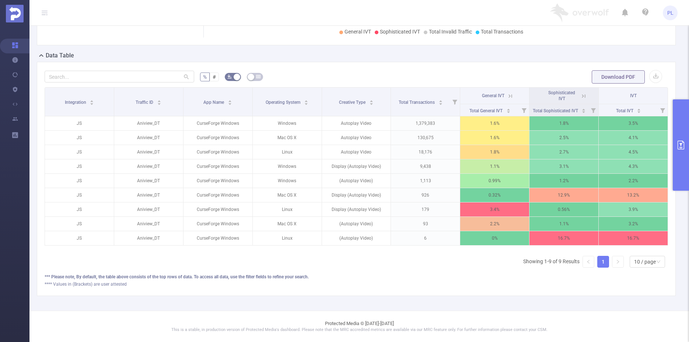
click at [580, 93] on icon at bounding box center [583, 96] width 7 height 7
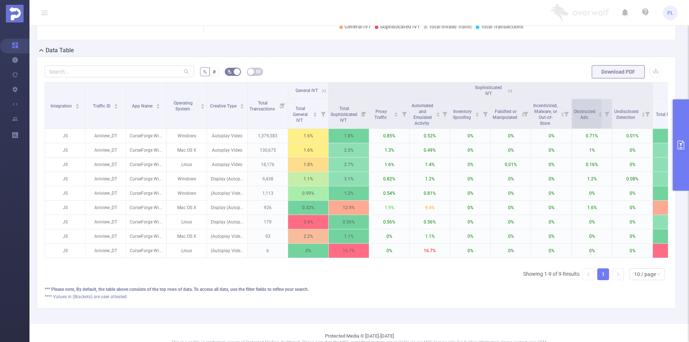
click at [581, 117] on icon "icon: caret-down" at bounding box center [600, 116] width 4 height 4
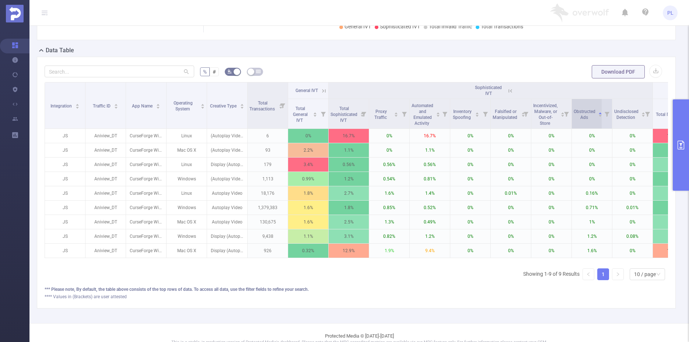
click at [581, 116] on icon "icon: caret-down" at bounding box center [600, 116] width 4 height 4
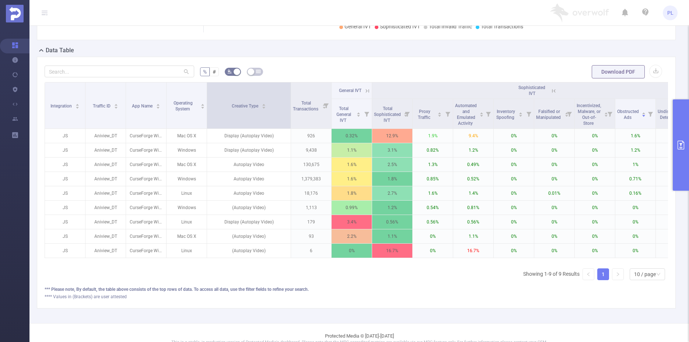
drag, startPoint x: 246, startPoint y: 93, endPoint x: 290, endPoint y: 93, distance: 43.5
click at [290, 93] on span at bounding box center [291, 105] width 4 height 46
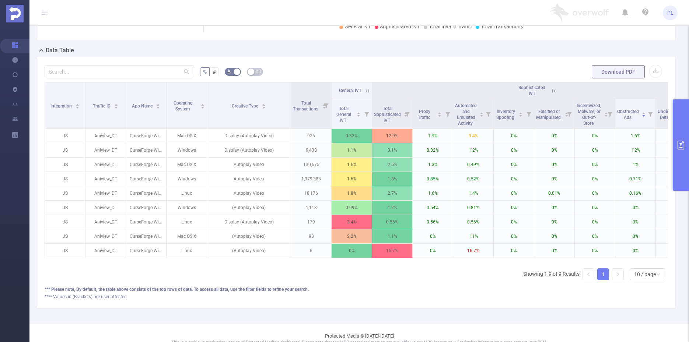
click at [581, 138] on button "primary" at bounding box center [681, 144] width 16 height 91
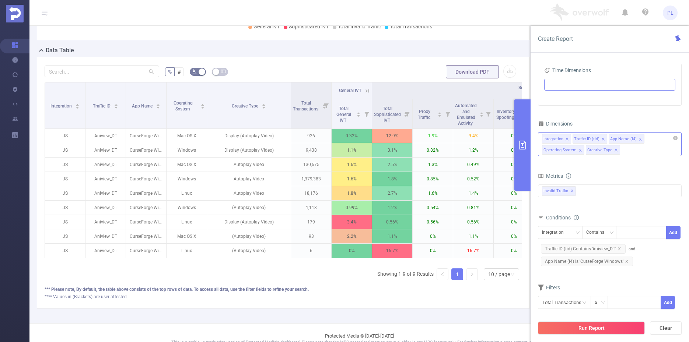
click at [403, 56] on div "Data Table" at bounding box center [286, 51] width 499 height 10
click at [581, 150] on icon "icon: close" at bounding box center [616, 150] width 4 height 4
click at [581, 326] on button "Run Report" at bounding box center [591, 328] width 107 height 13
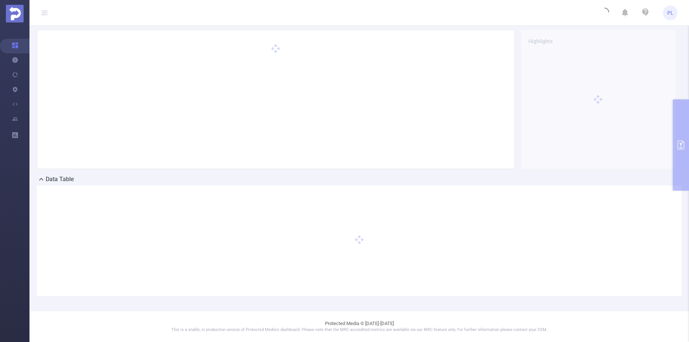
scroll to position [22, 0]
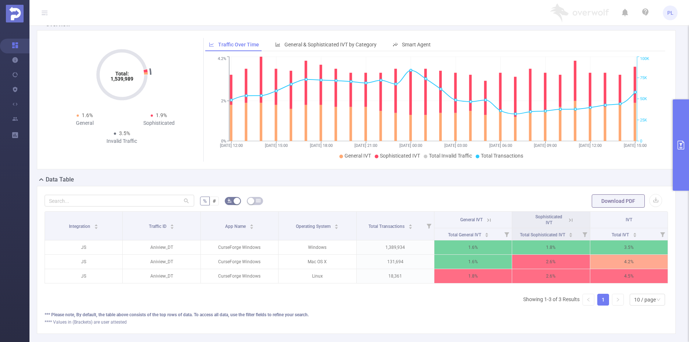
click at [567, 222] on icon at bounding box center [570, 220] width 7 height 7
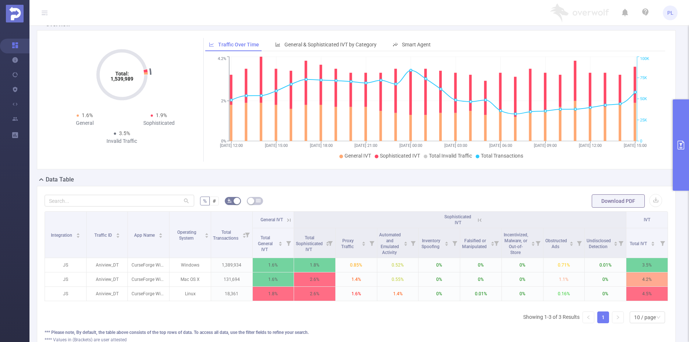
click at [581, 148] on icon "primary" at bounding box center [680, 145] width 9 height 9
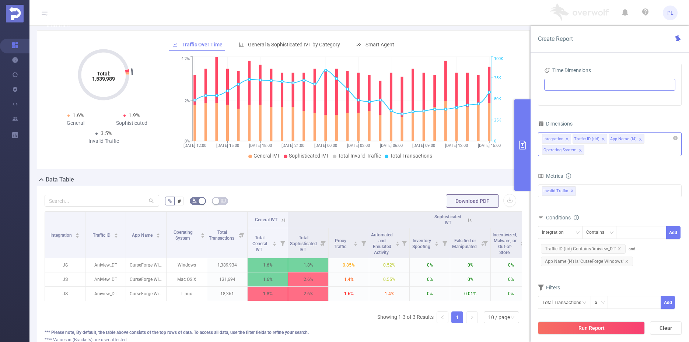
click at [579, 150] on icon "icon: close" at bounding box center [580, 150] width 4 height 4
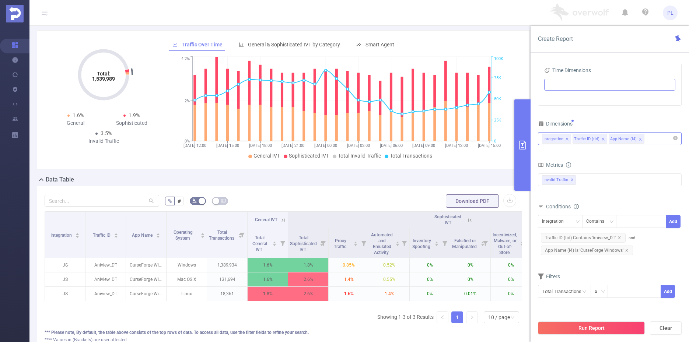
click at [581, 136] on div "Integration Traffic ID (tid) App Name (l4)" at bounding box center [610, 139] width 136 height 12
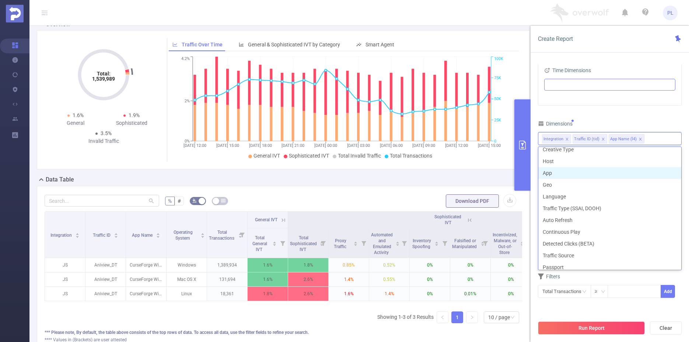
scroll to position [137, 0]
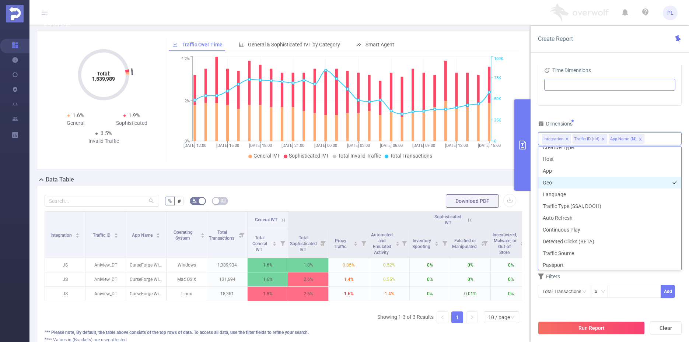
click at [581, 183] on li "Geo" at bounding box center [609, 183] width 143 height 12
click at [581, 328] on button "Run Report" at bounding box center [591, 328] width 107 height 13
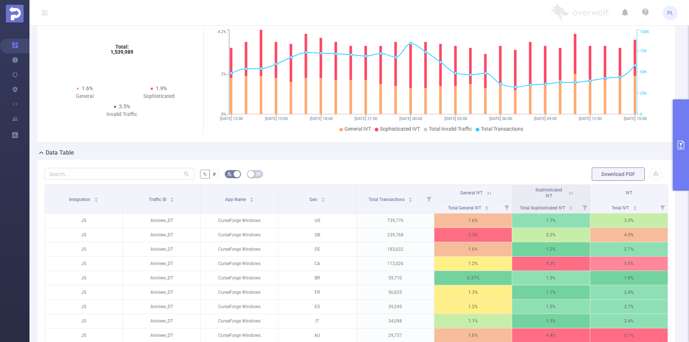
scroll to position [54, 0]
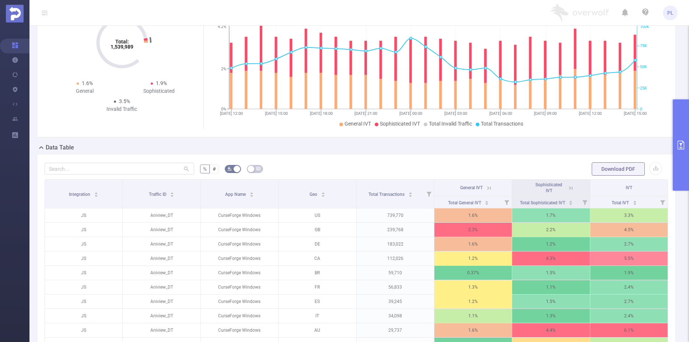
click at [567, 189] on icon at bounding box center [570, 188] width 7 height 7
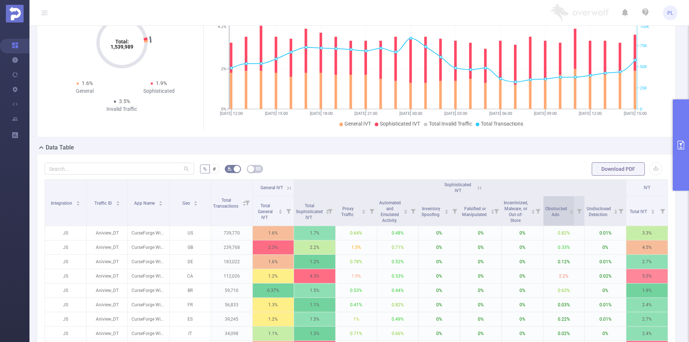
click at [570, 213] on icon "icon: caret-down" at bounding box center [571, 214] width 3 height 2
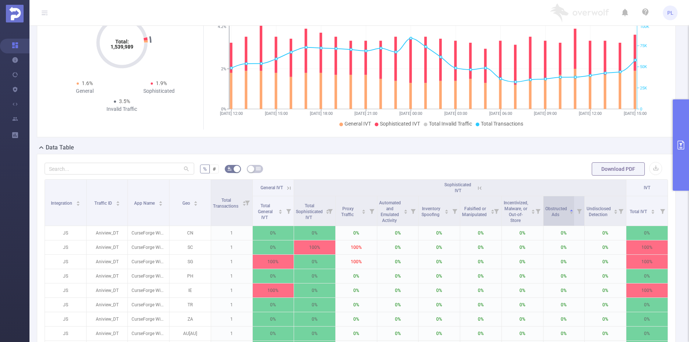
click at [570, 213] on icon "icon: caret-down" at bounding box center [571, 214] width 3 height 2
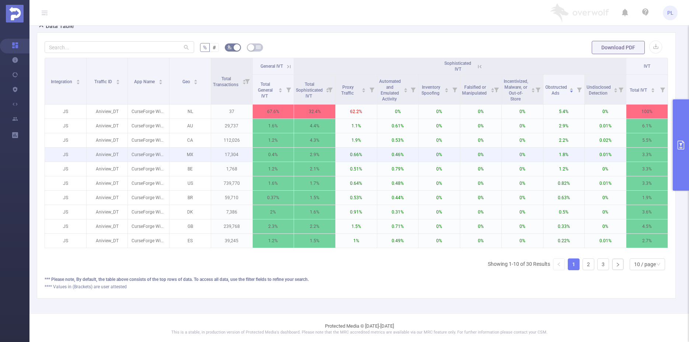
scroll to position [178, 0]
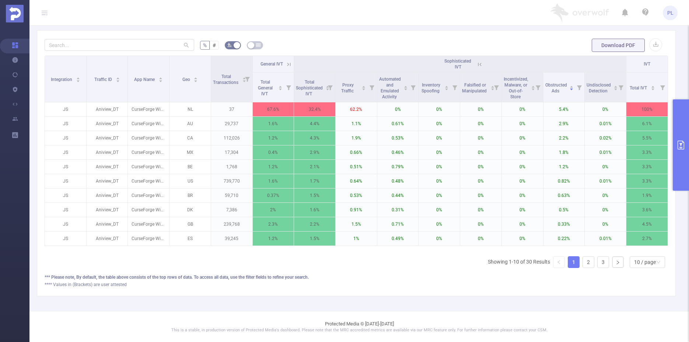
click at [581, 150] on button "primary" at bounding box center [681, 144] width 16 height 91
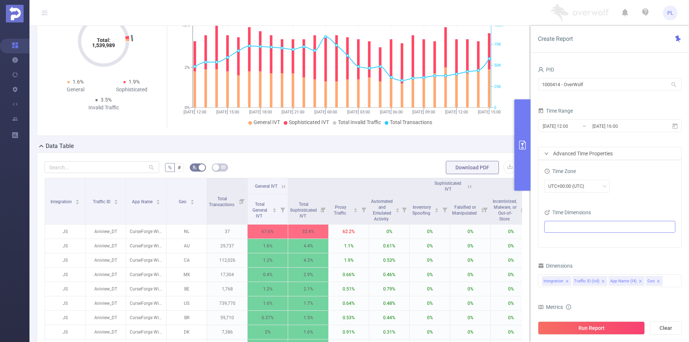
scroll to position [99, 0]
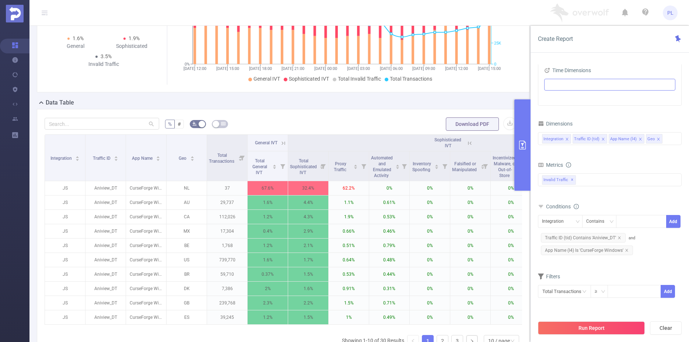
click at [581, 139] on icon "icon: close" at bounding box center [658, 139] width 4 height 4
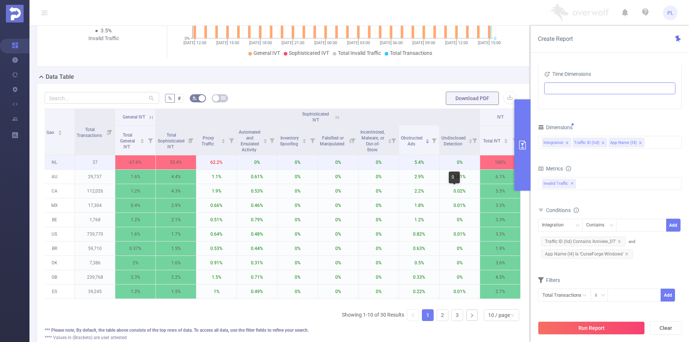
scroll to position [173, 0]
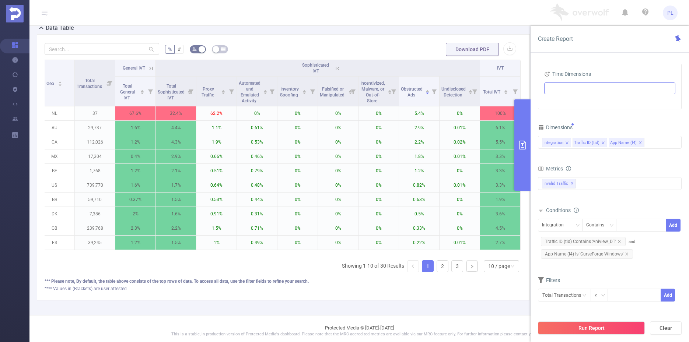
click at [395, 49] on form "% # Download PDF" at bounding box center [283, 49] width 477 height 15
